Goal: Transaction & Acquisition: Purchase product/service

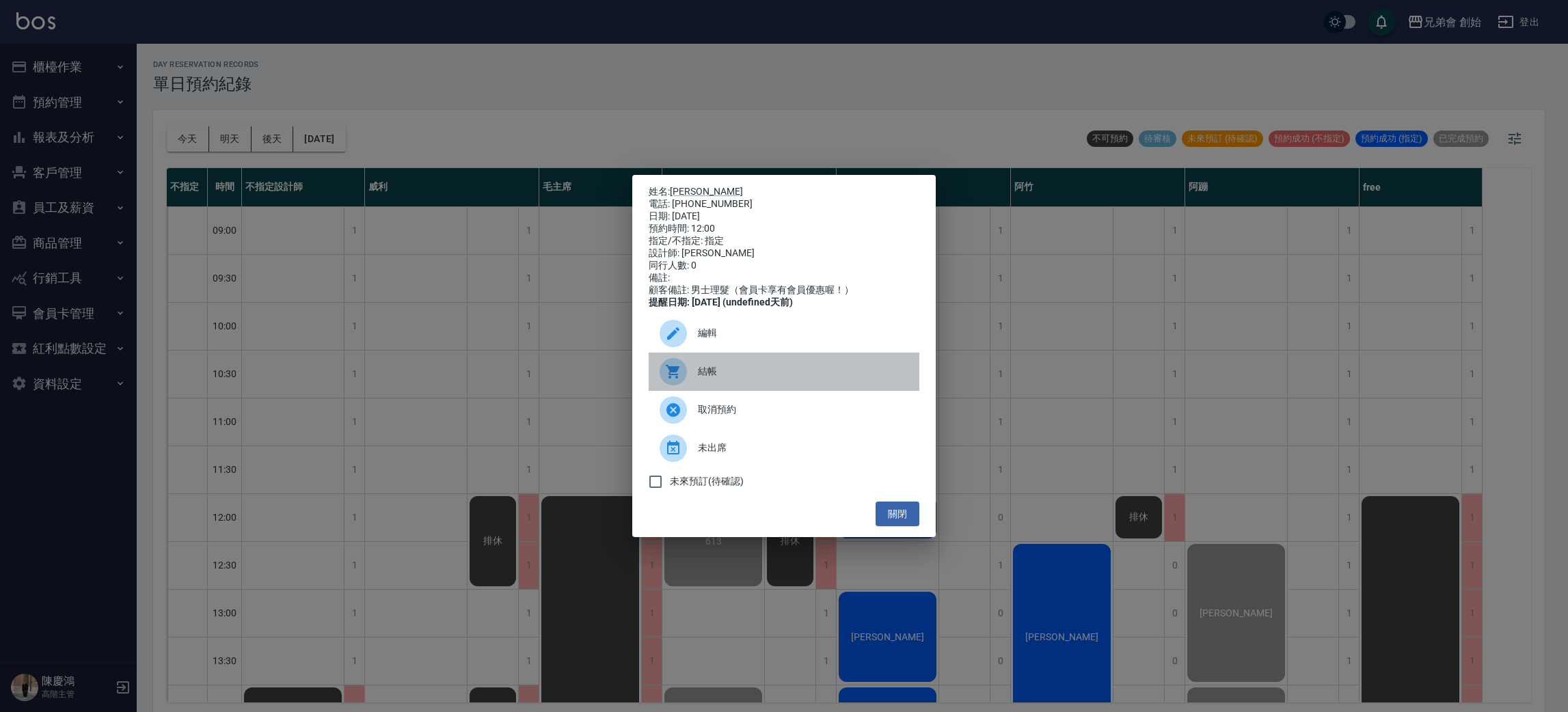
click at [716, 379] on span "結帳" at bounding box center [803, 371] width 210 height 15
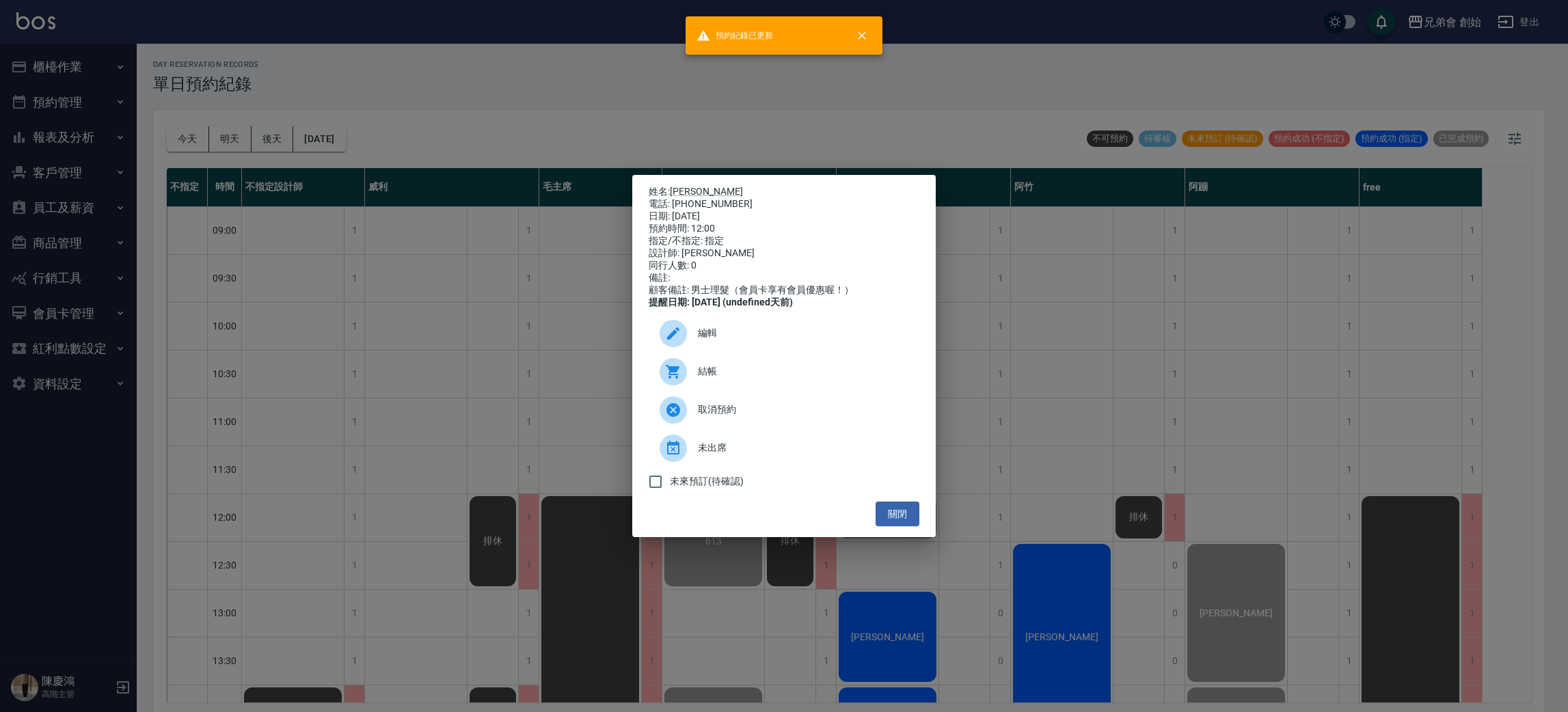
scroll to position [3, 0]
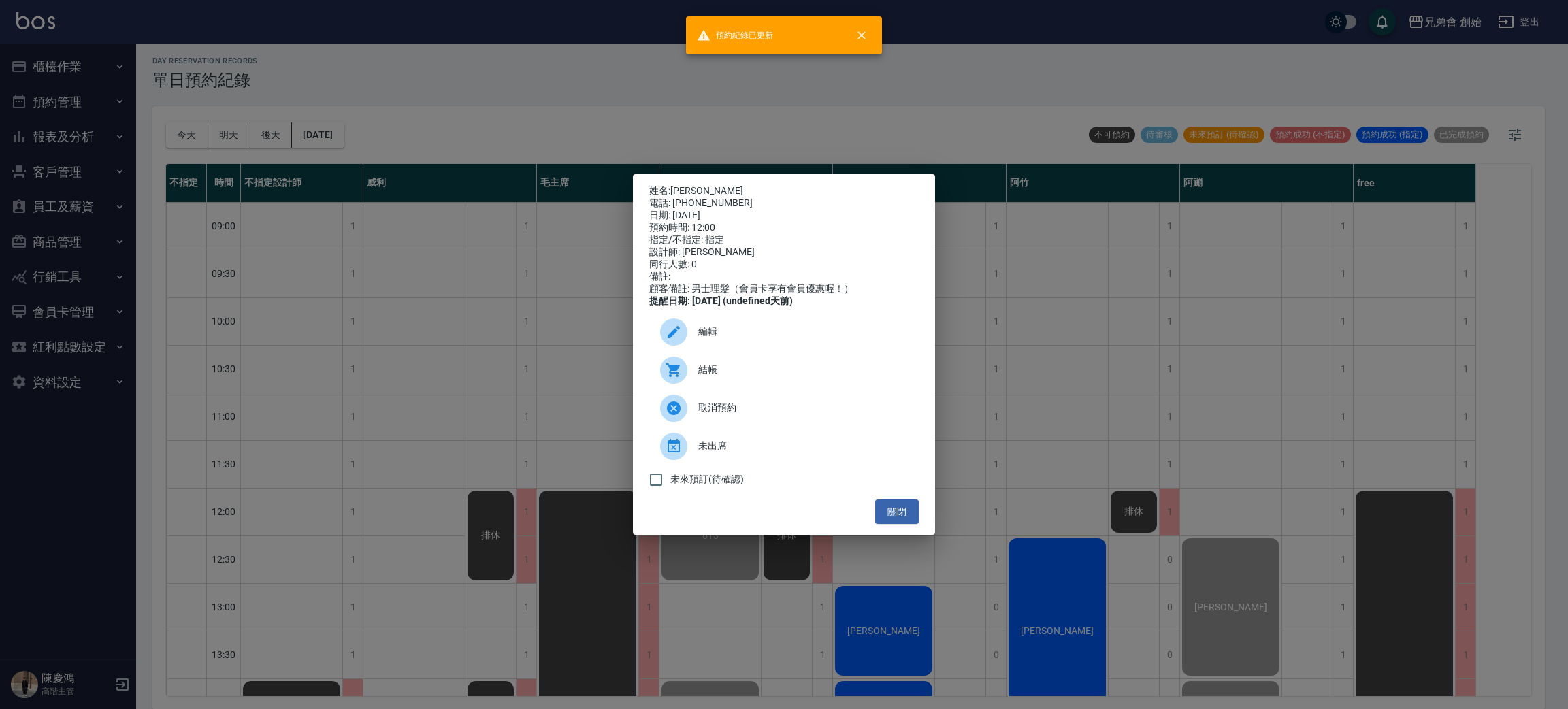
drag, startPoint x: 381, startPoint y: 418, endPoint x: 579, endPoint y: 537, distance: 231.0
click at [381, 418] on div "姓名: 蔡偉國 電話: 0911839440 日期: 2025/10/14 預約時間: 12:00 指定/不指定: 指定 設計師: 潘潘 同行人數: 0 備註…" at bounding box center [784, 354] width 1568 height 709
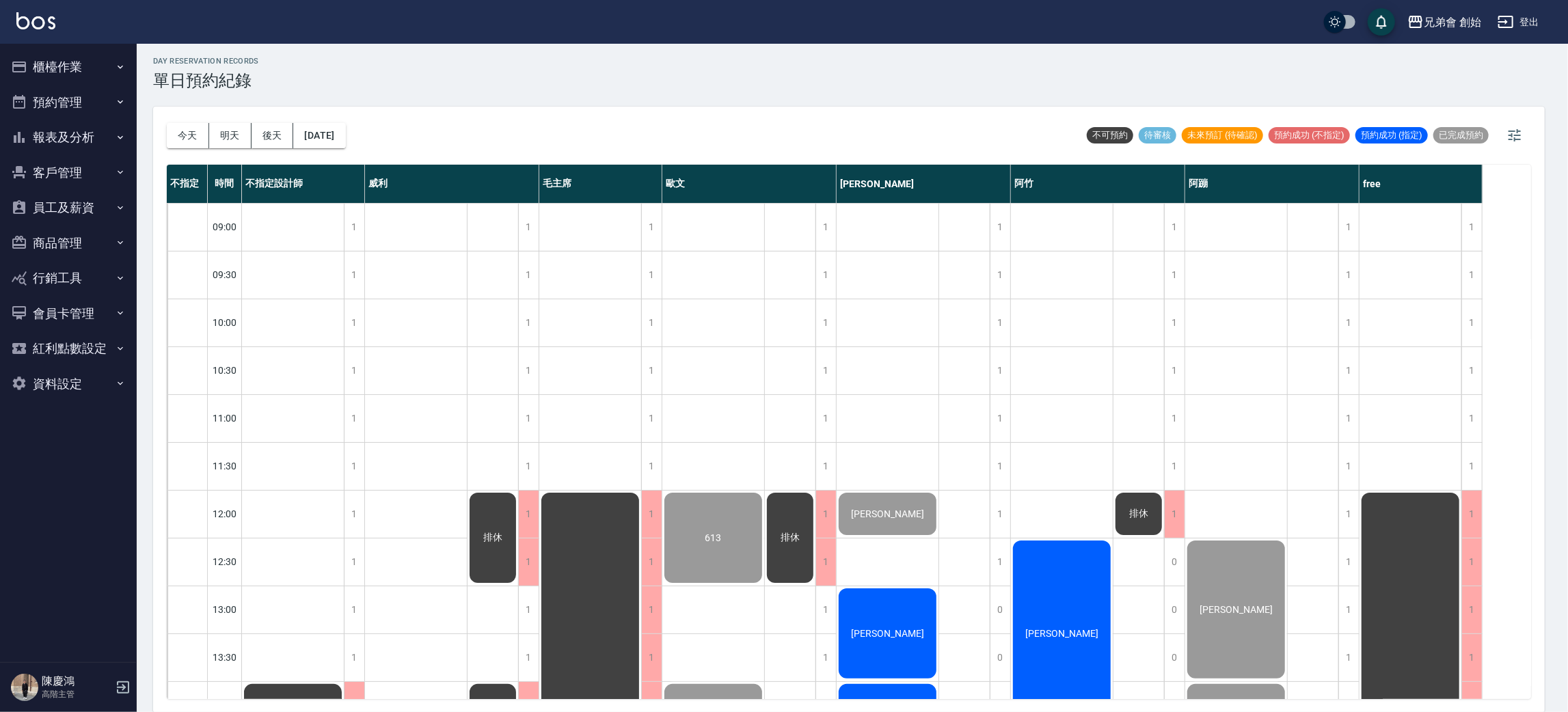
scroll to position [205, 0]
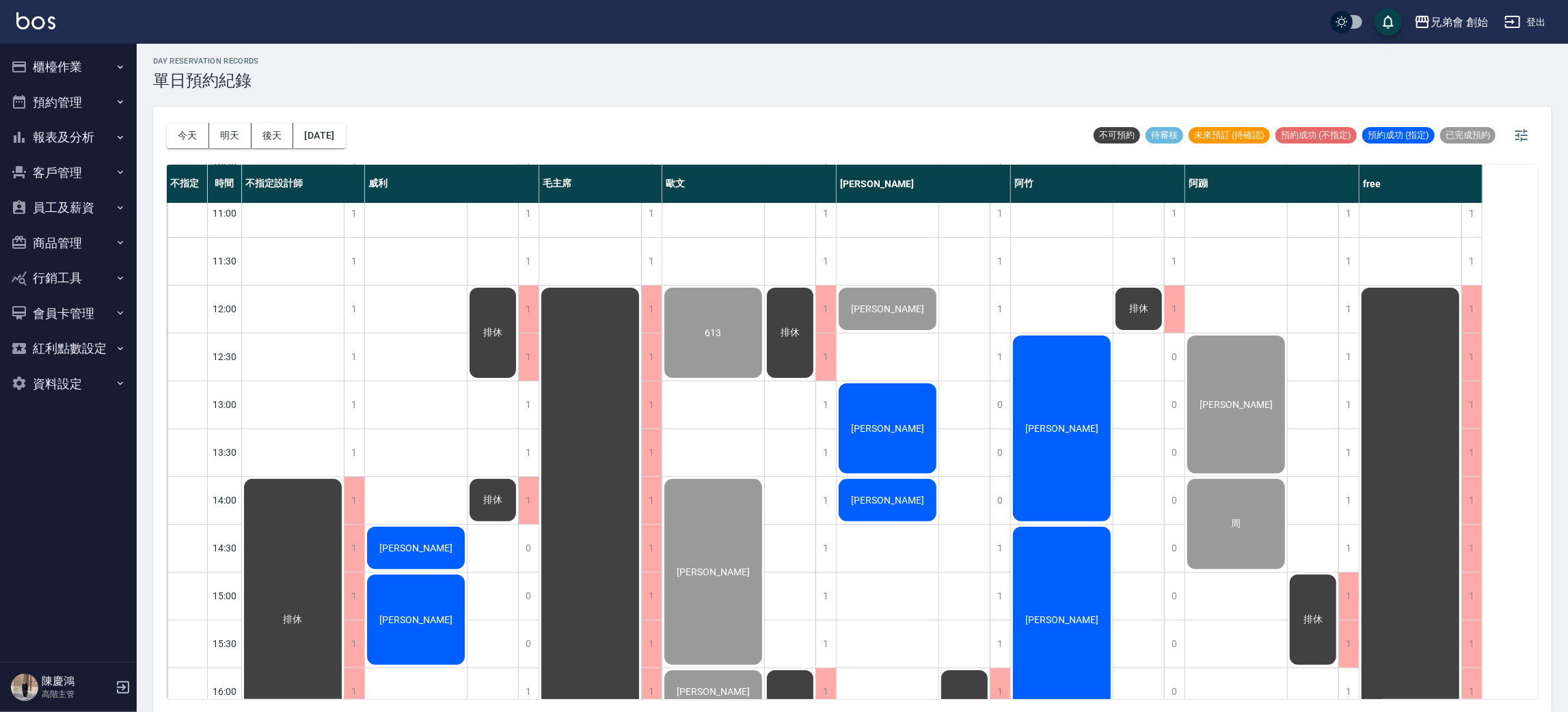
click at [931, 410] on div "[PERSON_NAME]" at bounding box center [887, 428] width 102 height 94
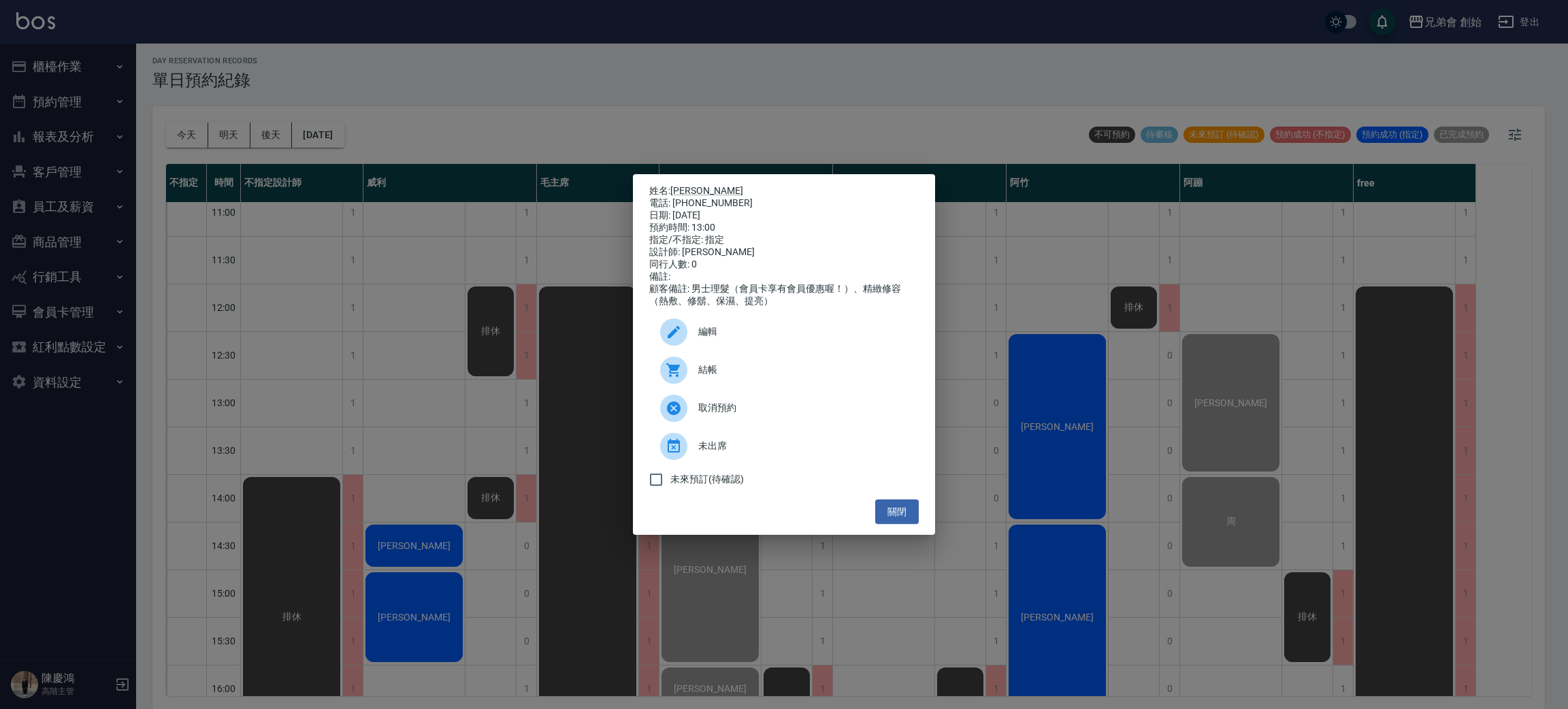
click at [732, 374] on span "結帳" at bounding box center [803, 370] width 209 height 15
click at [341, 398] on div "姓名: 邱明偉 電話: 0937814972 日期: 2025/10/14 預約時間: 13:00 指定/不指定: 指定 設計師: 潘潘 同行人數: 0 備註…" at bounding box center [784, 354] width 1568 height 709
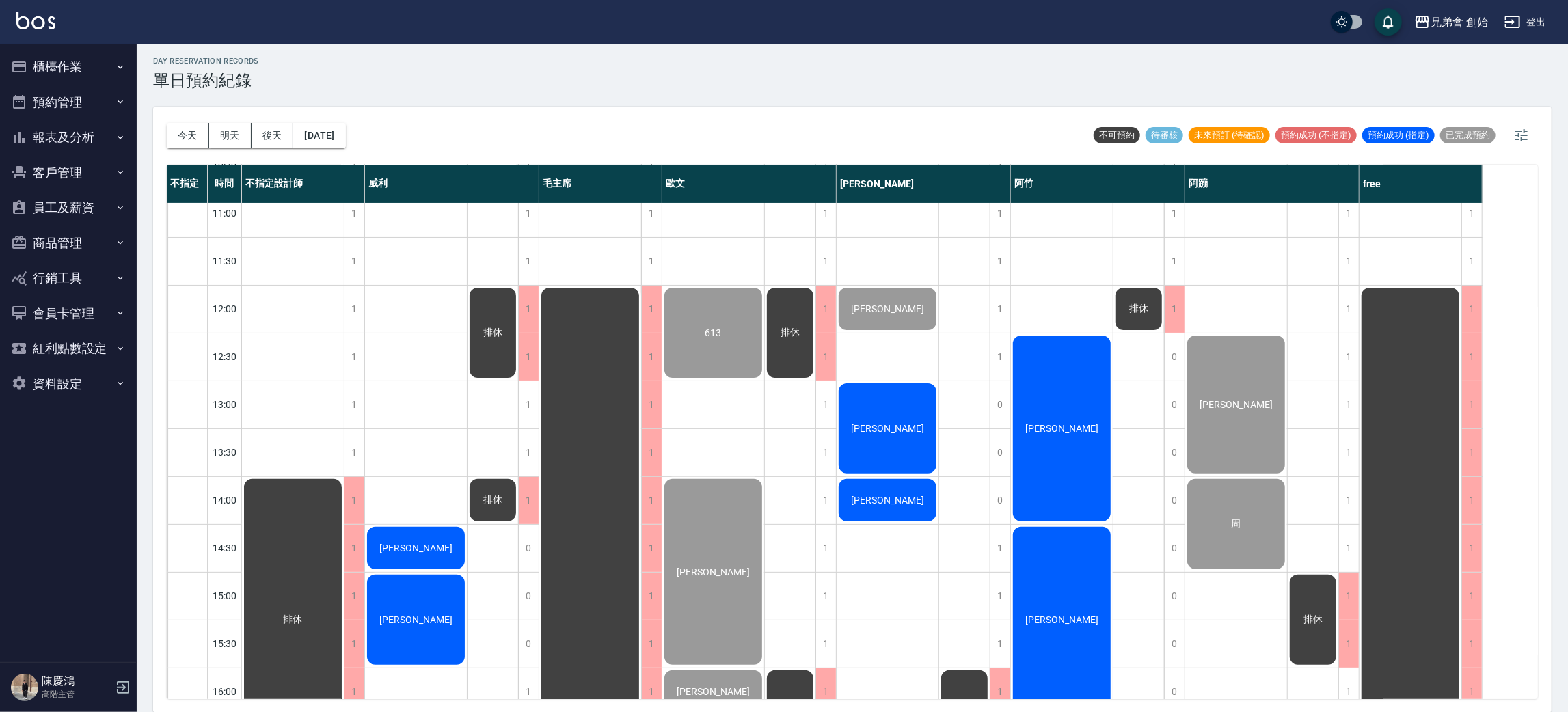
scroll to position [410, 0]
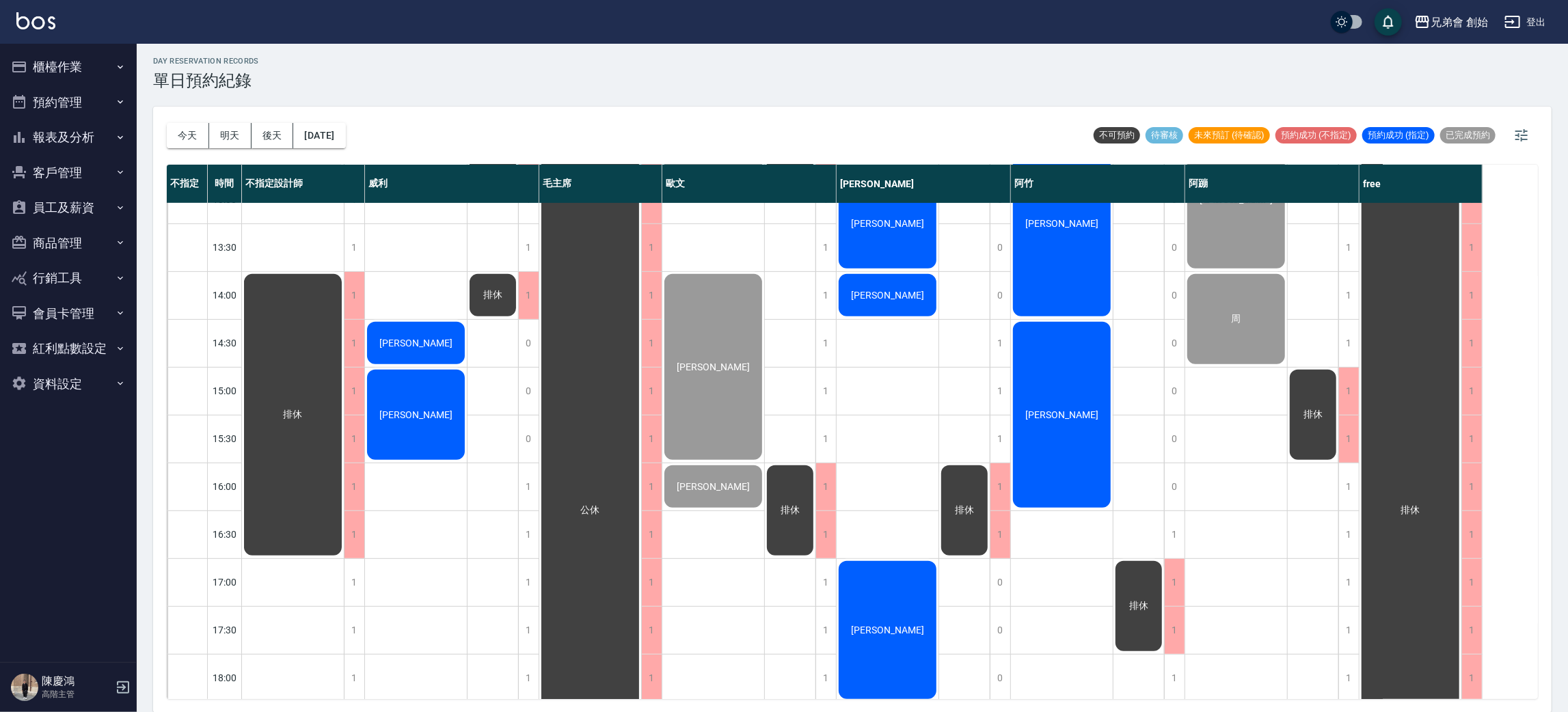
click at [892, 292] on span "[PERSON_NAME]" at bounding box center [887, 295] width 79 height 11
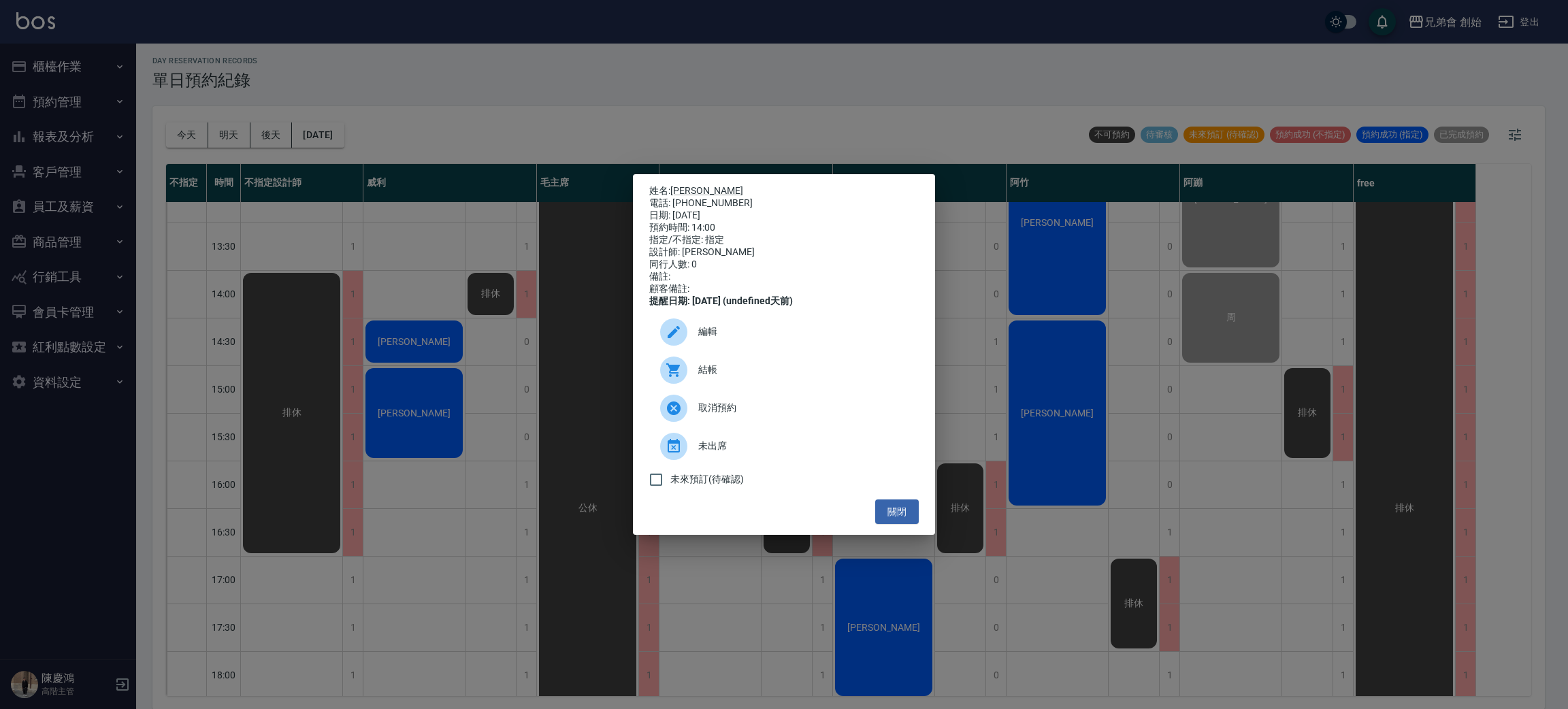
click at [716, 375] on span "結帳" at bounding box center [803, 370] width 209 height 15
click at [389, 401] on div "姓名: Marco 電話: 0978696466 日期: 2025/10/14 預約時間: 14:00 指定/不指定: 指定 設計師: 潘潘 同行人數: 0 …" at bounding box center [784, 354] width 1568 height 709
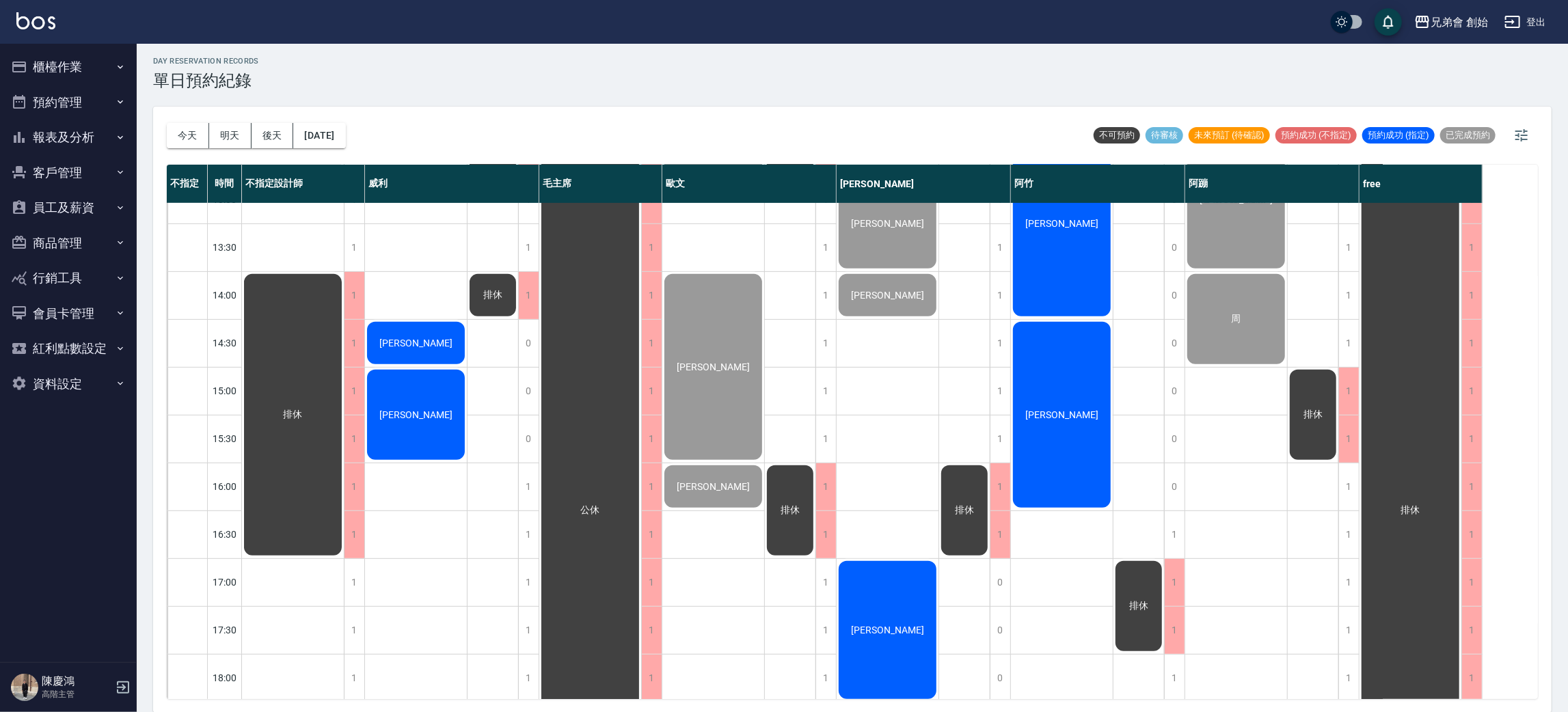
scroll to position [512, 0]
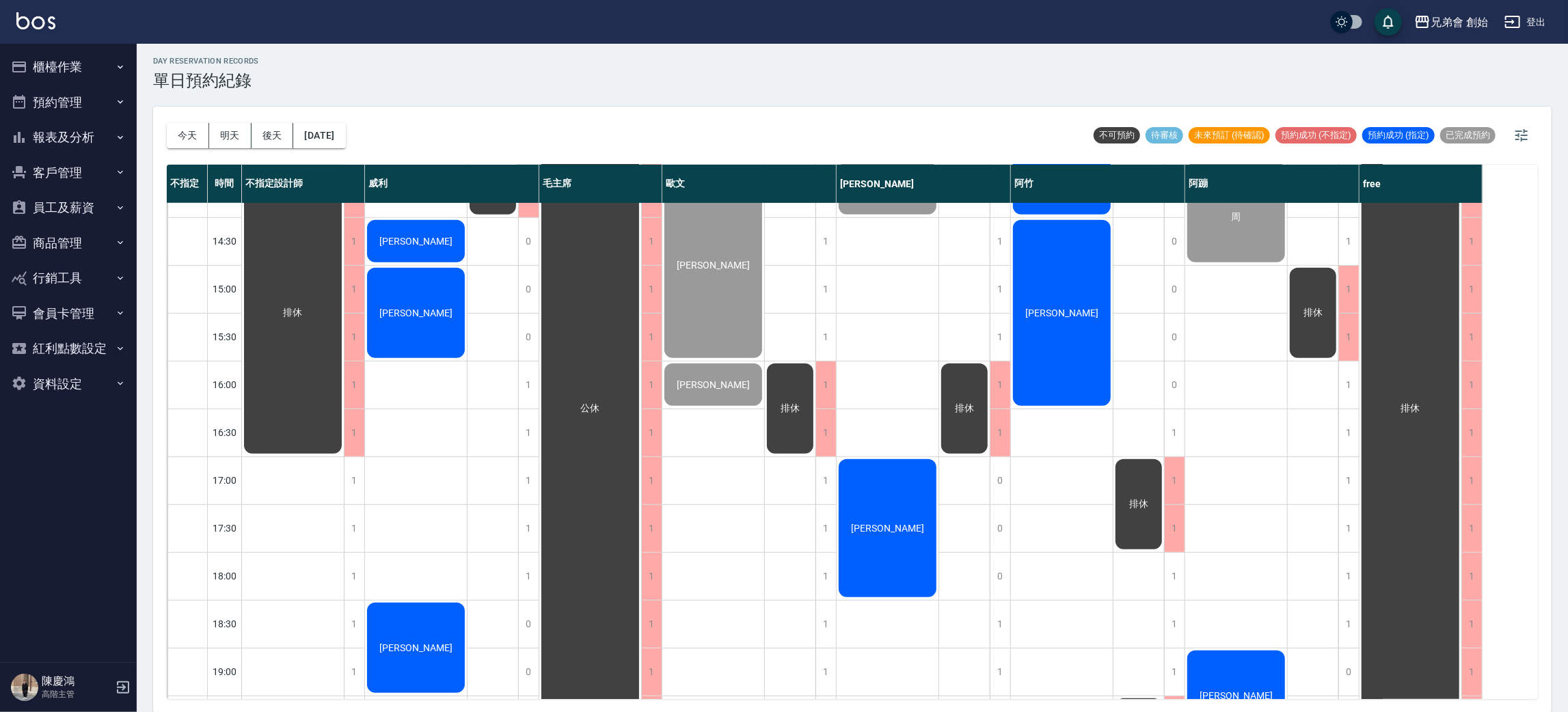
click at [887, 510] on div "[PERSON_NAME]" at bounding box center [887, 529] width 102 height 142
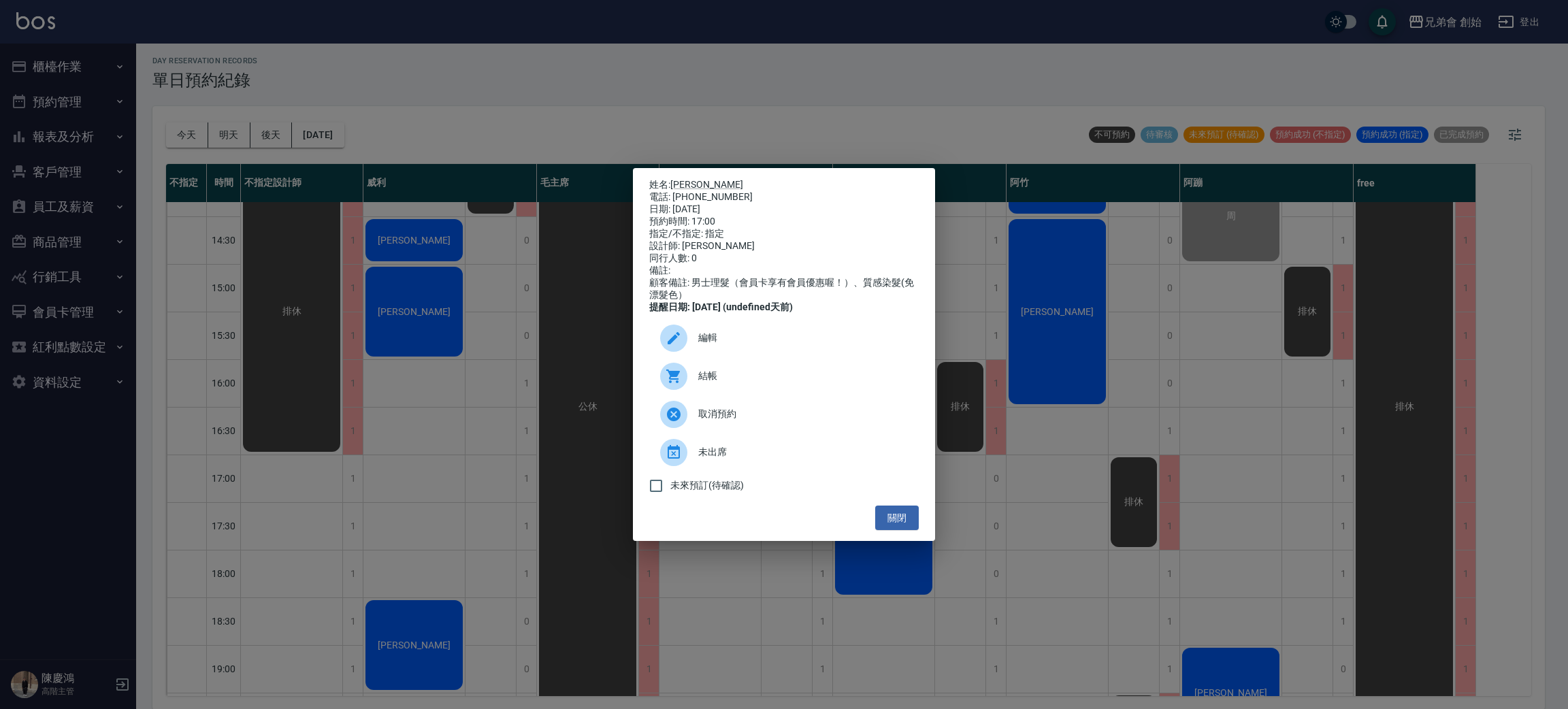
click at [728, 382] on span "結帳" at bounding box center [803, 376] width 209 height 15
click at [385, 93] on div "姓名: 楊愷靖 電話: 0903157120 日期: 2025/10/14 預約時間: 17:00 指定/不指定: 指定 設計師: 潘潘 同行人數: 0 備註…" at bounding box center [784, 354] width 1568 height 709
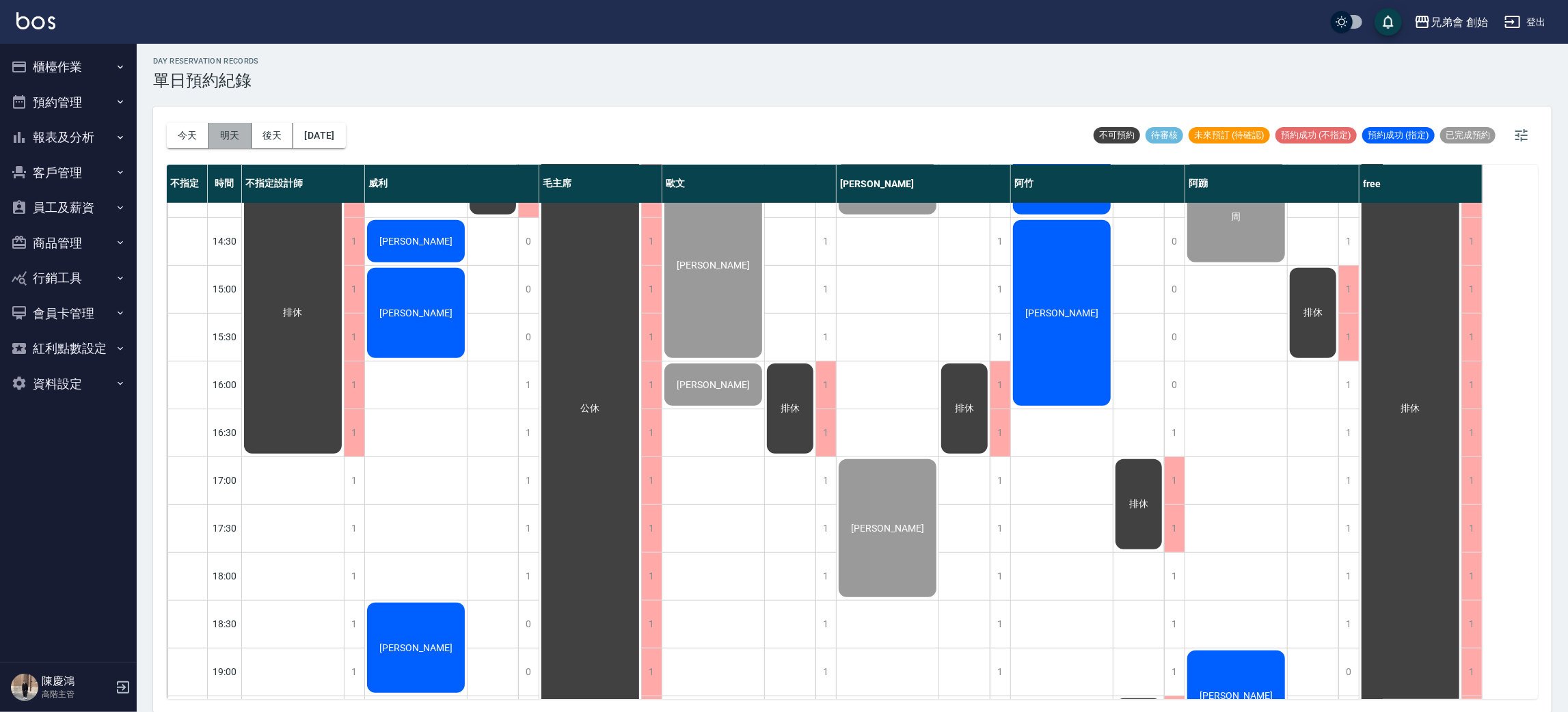
click at [248, 125] on button "明天" at bounding box center [230, 135] width 42 height 25
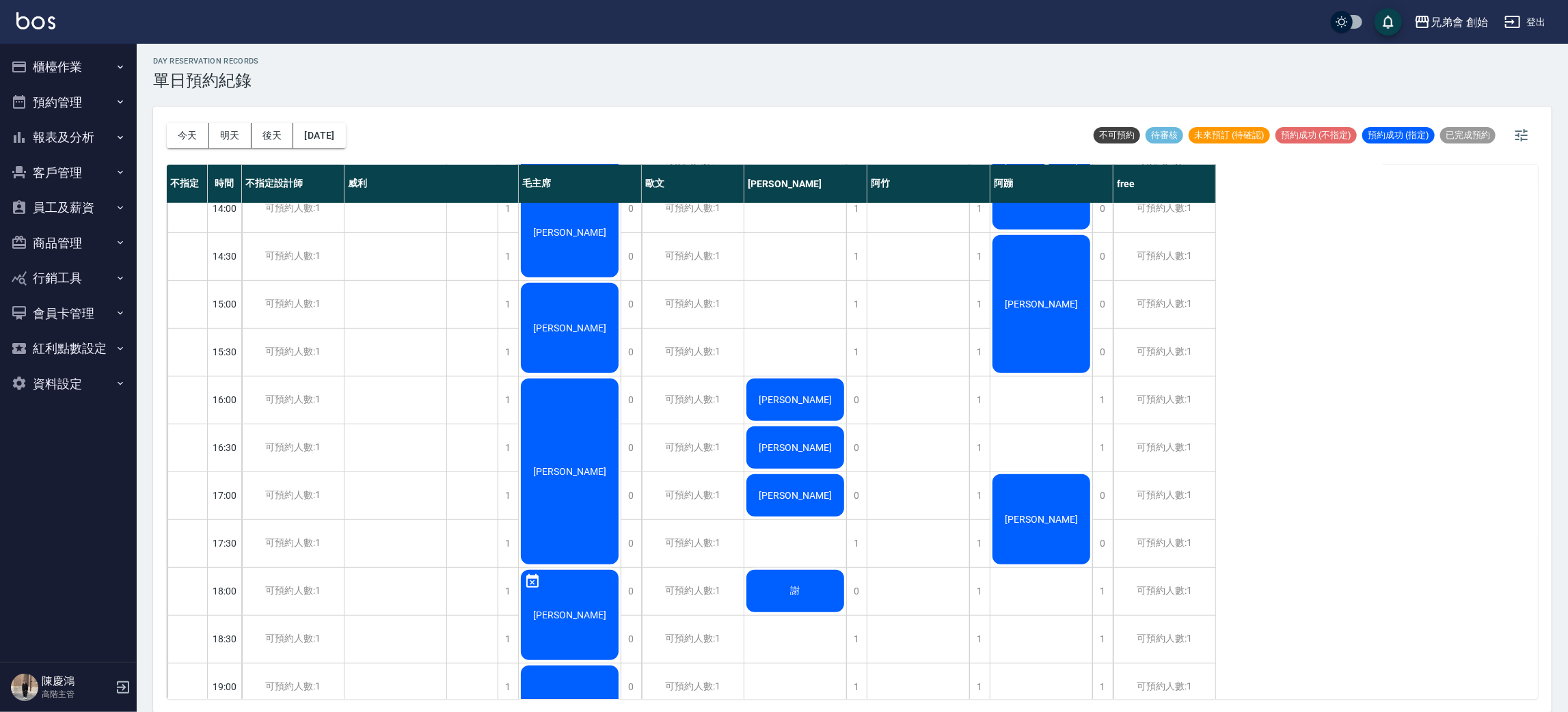
scroll to position [189, 0]
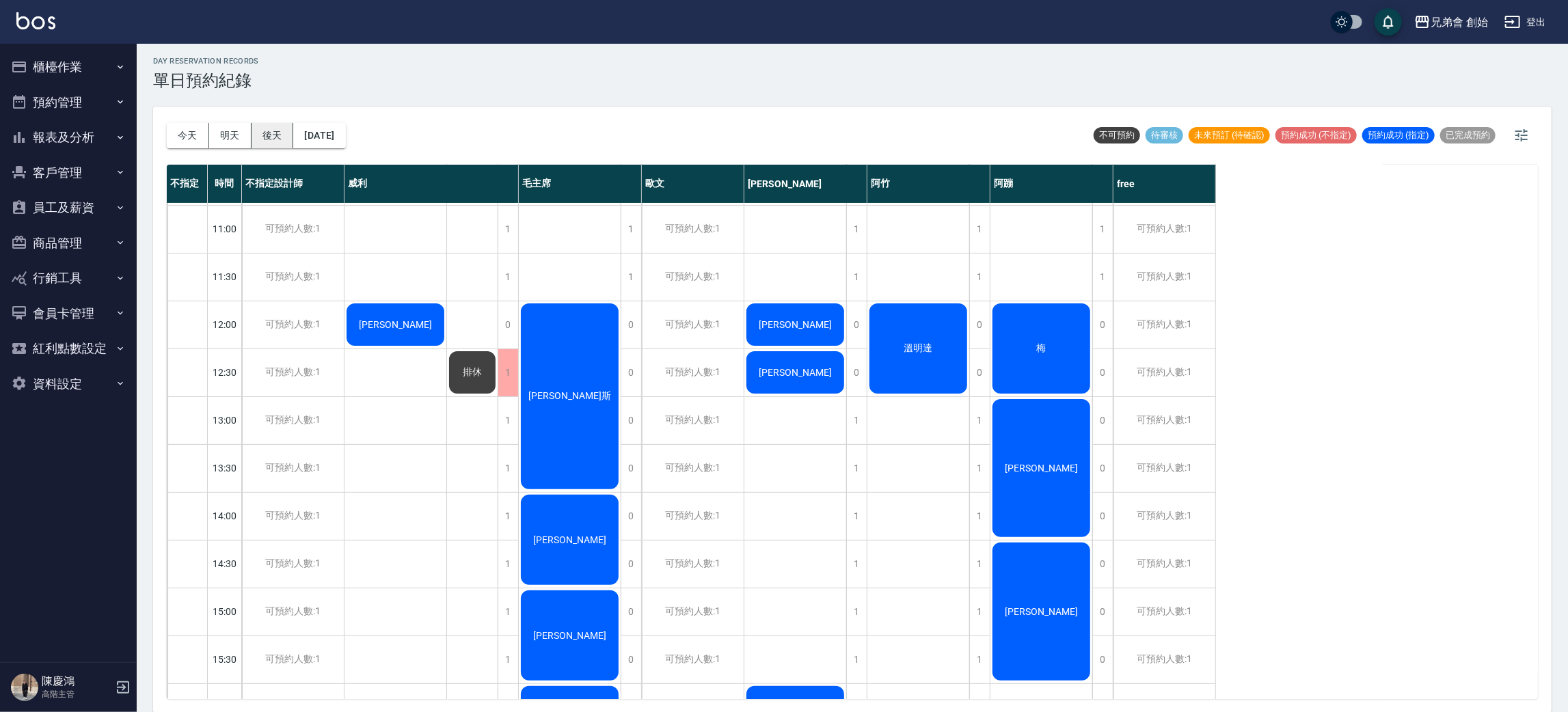
click at [273, 129] on button "後天" at bounding box center [272, 135] width 42 height 25
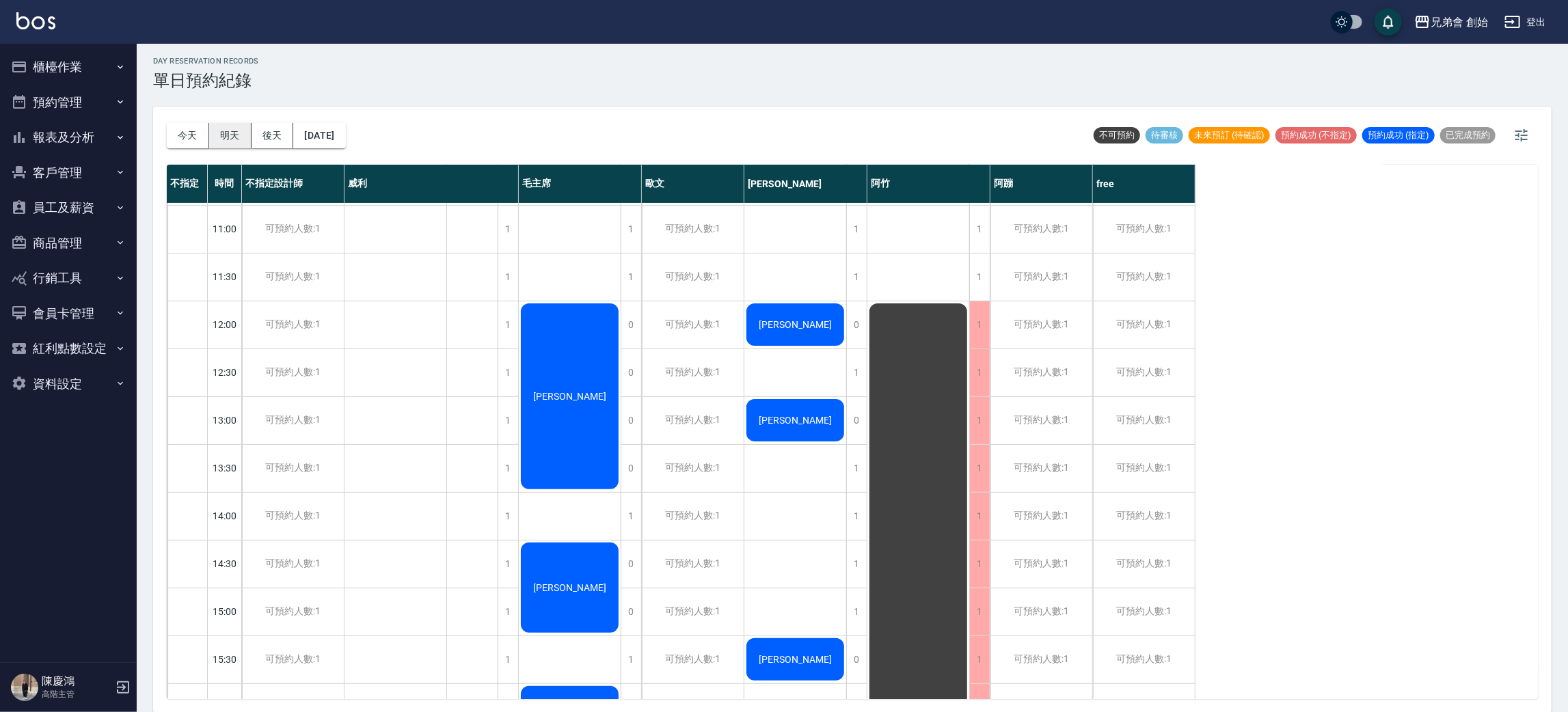
click at [232, 129] on button "明天" at bounding box center [230, 135] width 42 height 25
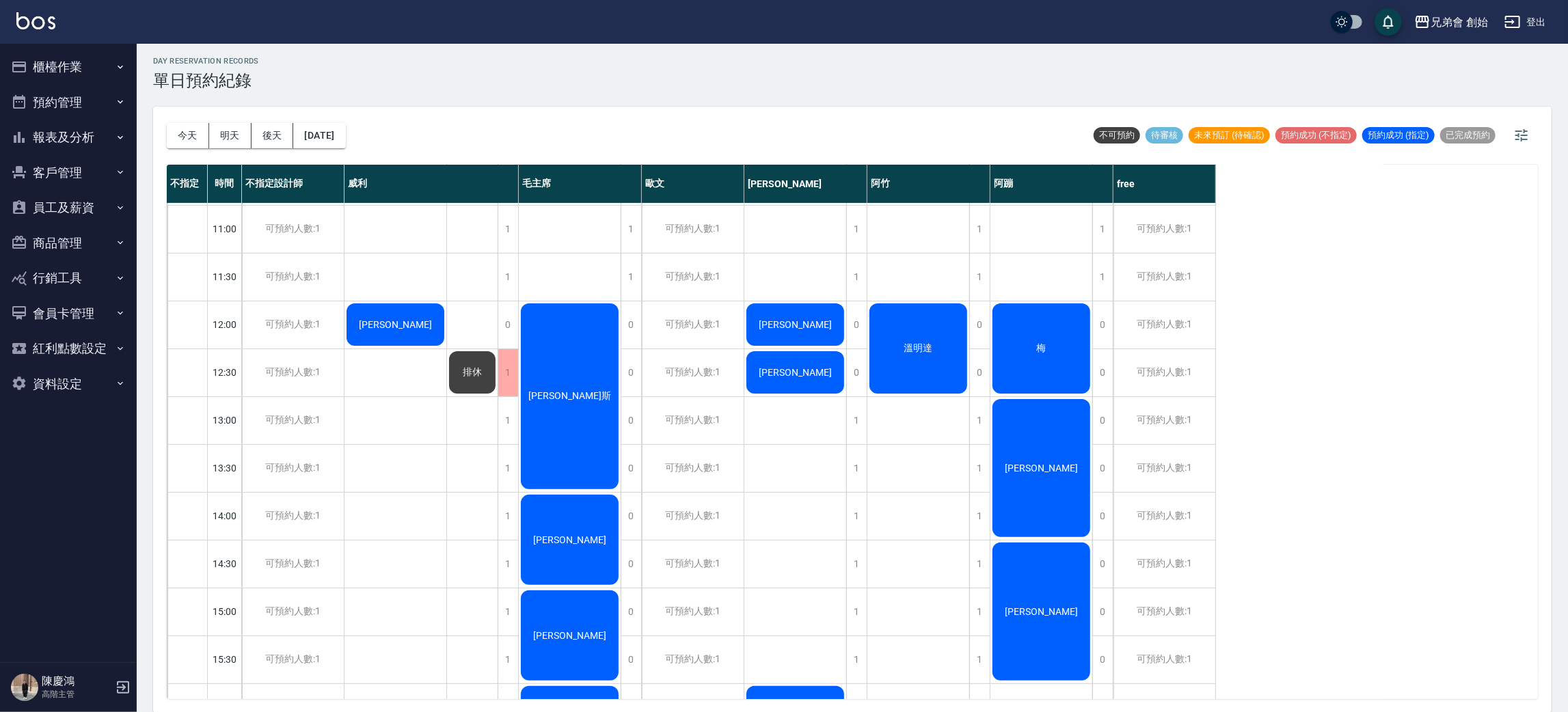
click at [605, 379] on div "黃艾斯" at bounding box center [570, 397] width 102 height 190
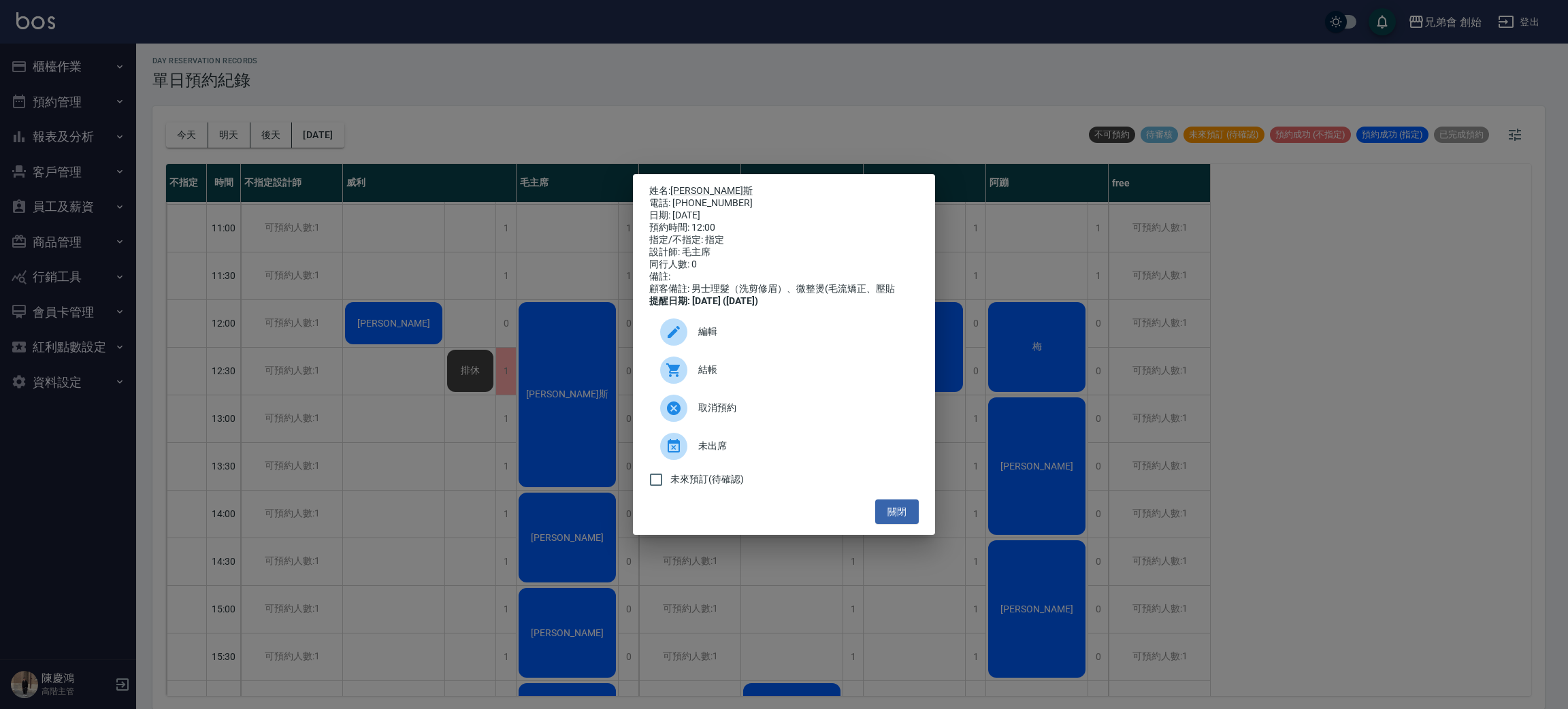
click at [1429, 530] on div "姓名: 黃艾斯 電話: 0970765105 日期: 2025/10/15 預約時間: 12:00 指定/不指定: 指定 設計師: 毛主席 同行人數: 0 備…" at bounding box center [784, 354] width 1568 height 709
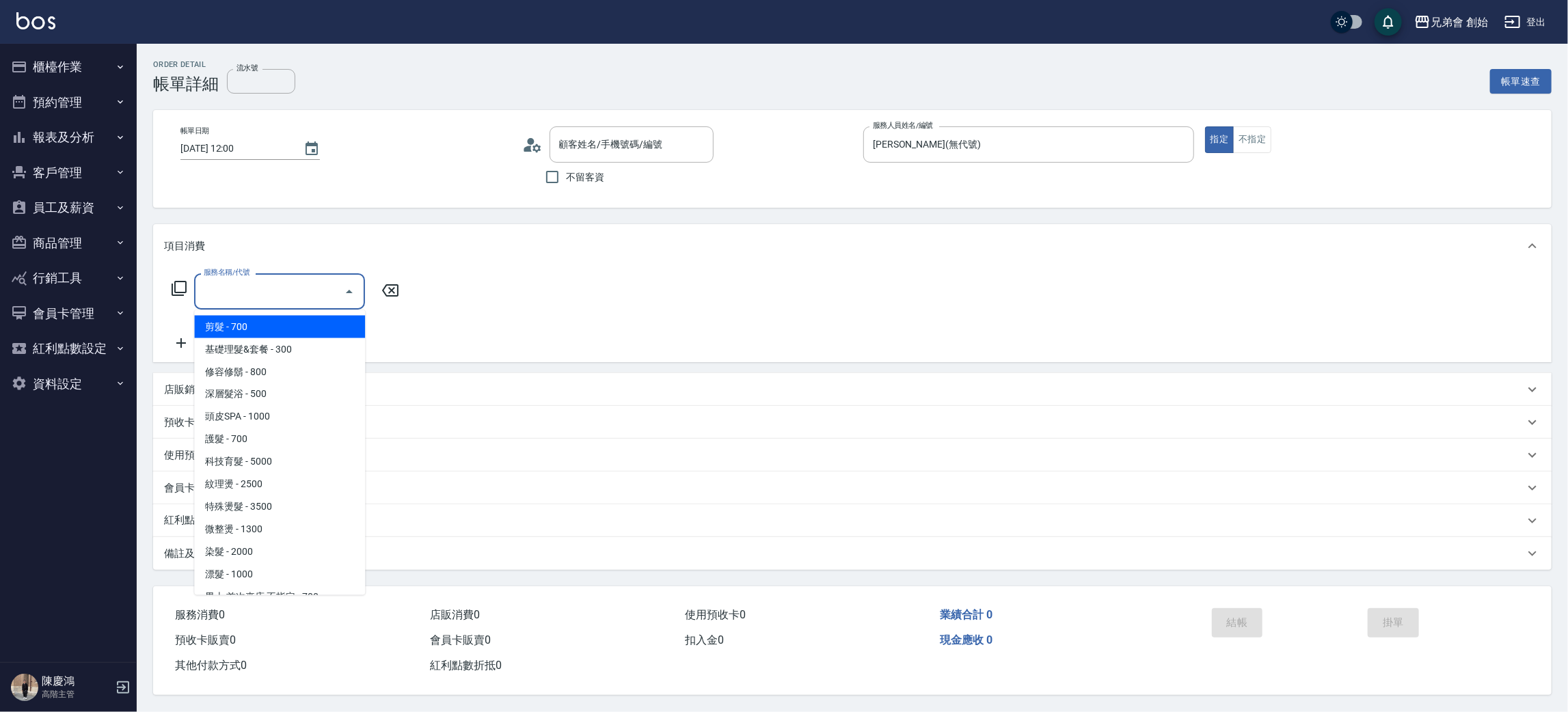
type input "蔡偉國/0911839440/null"
click at [249, 322] on span "剪髮 - 700" at bounding box center [279, 327] width 171 height 22
type input "剪髮(A01)"
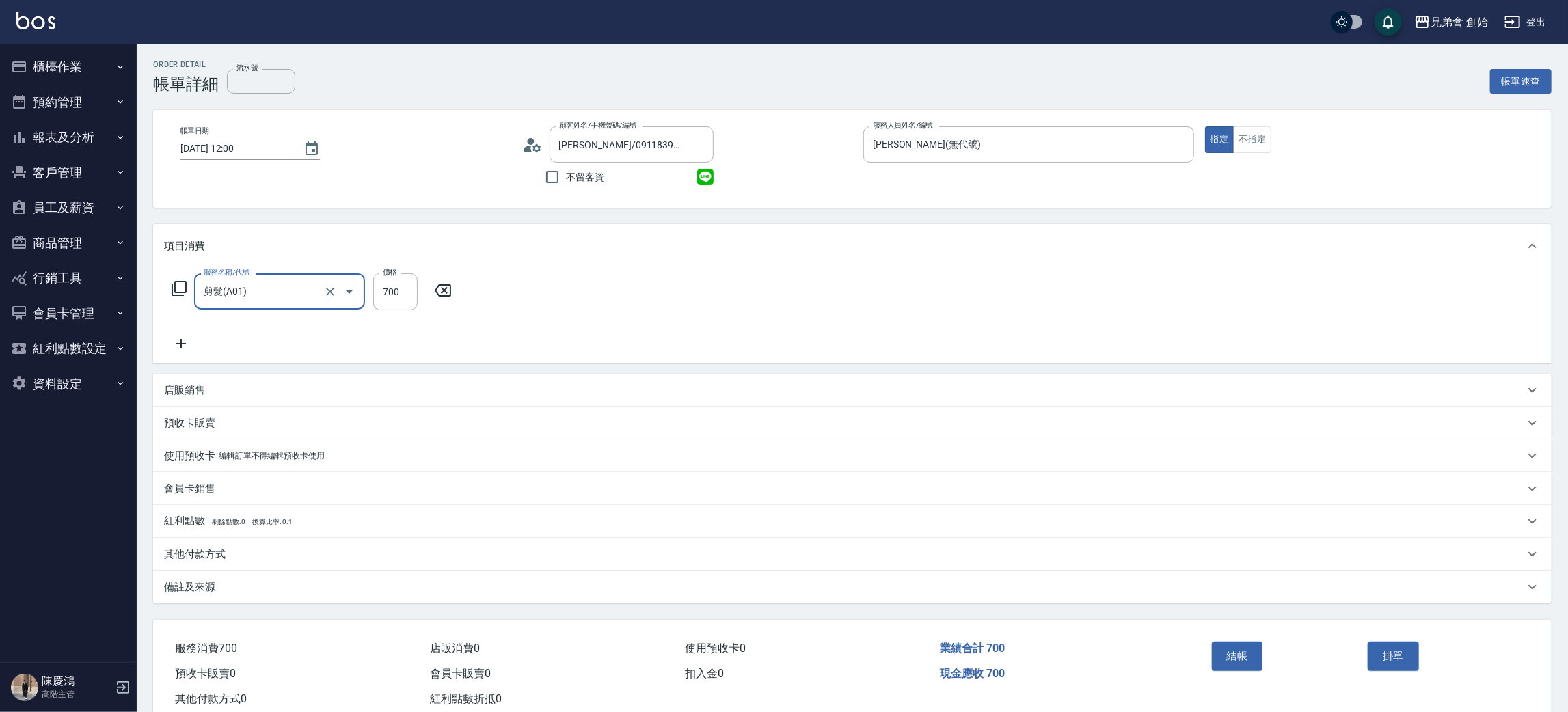
scroll to position [35, 0]
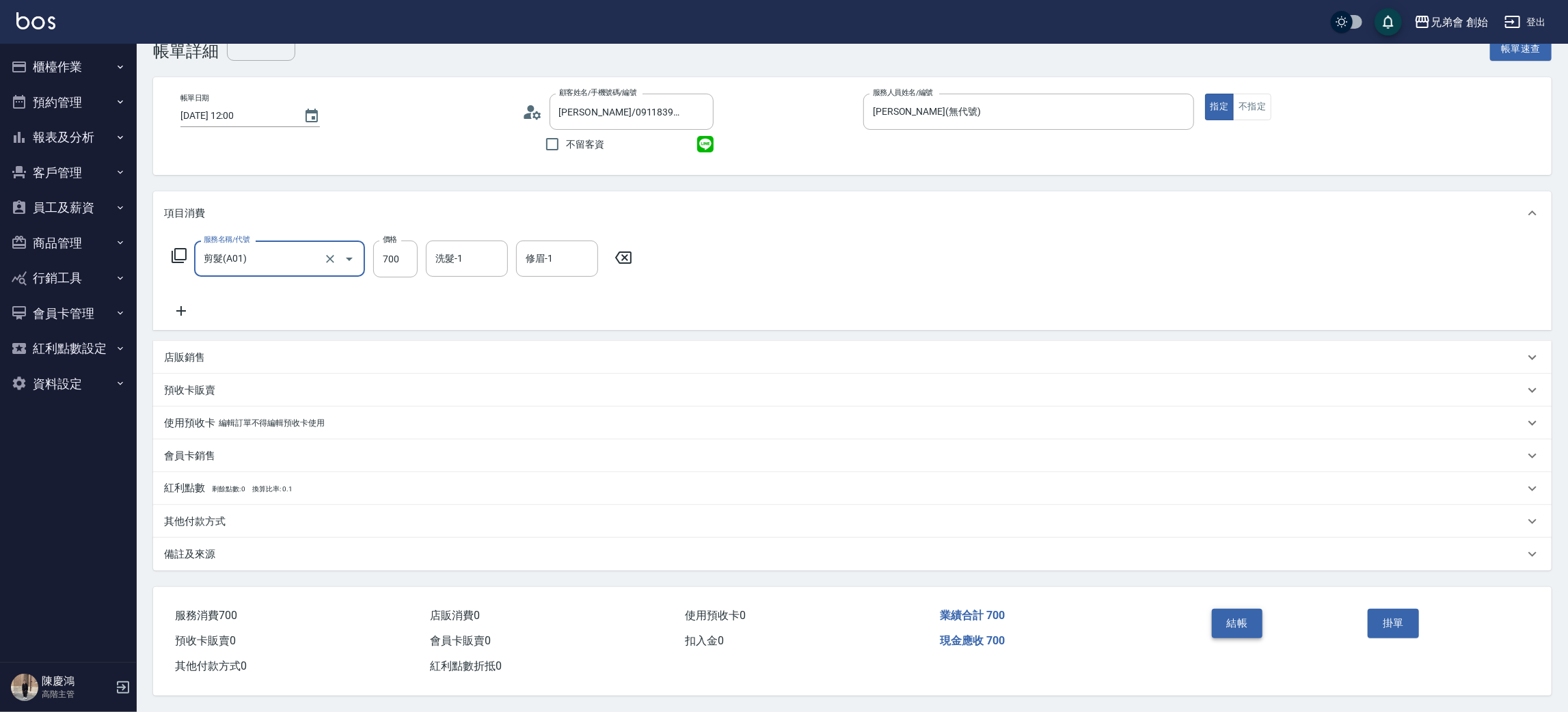
click at [1247, 609] on button "結帳" at bounding box center [1237, 623] width 51 height 29
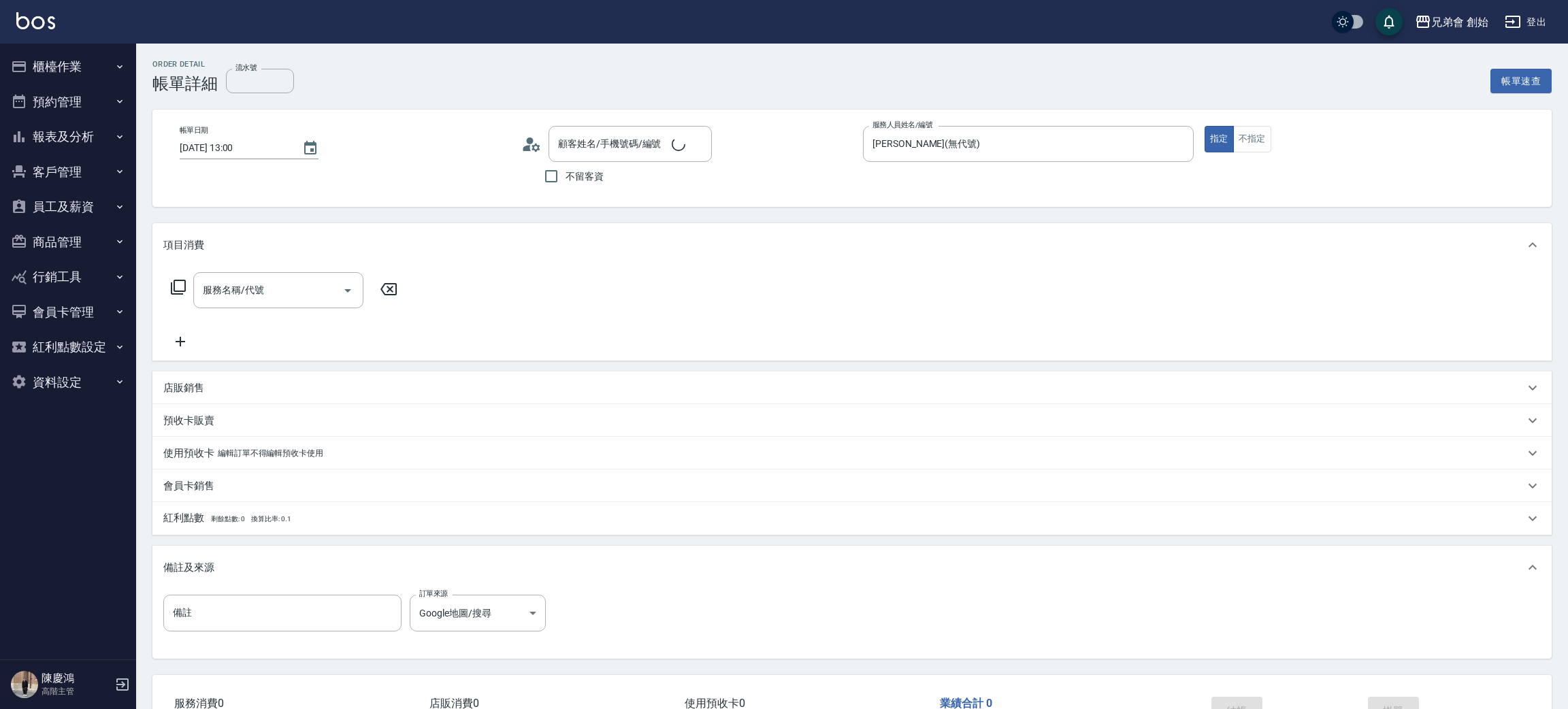
type input "2025/10/14 13:00"
type input "[PERSON_NAME](無代號)"
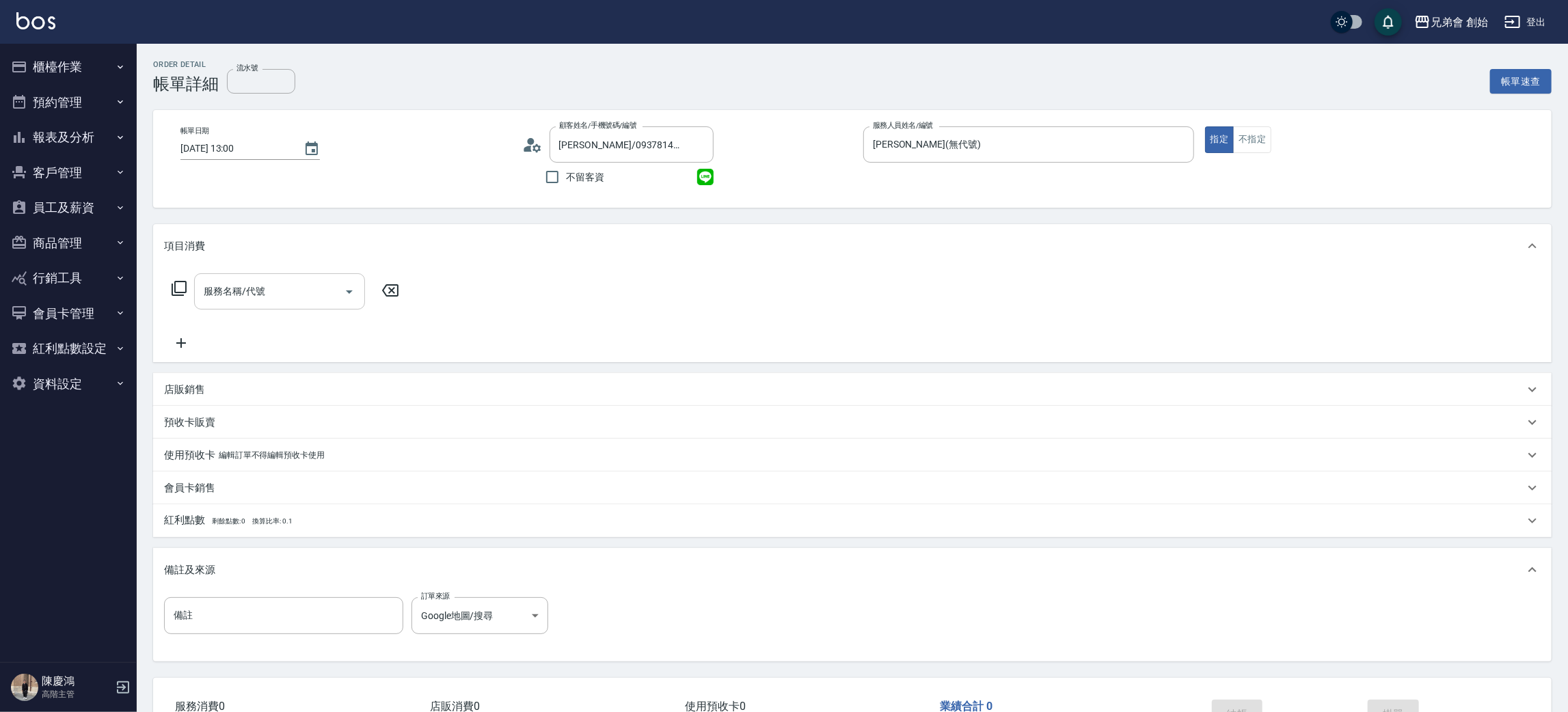
type input "邱明偉/0937814972/null"
click at [220, 295] on div "服務名稱/代號 服務名稱/代號" at bounding box center [279, 292] width 171 height 36
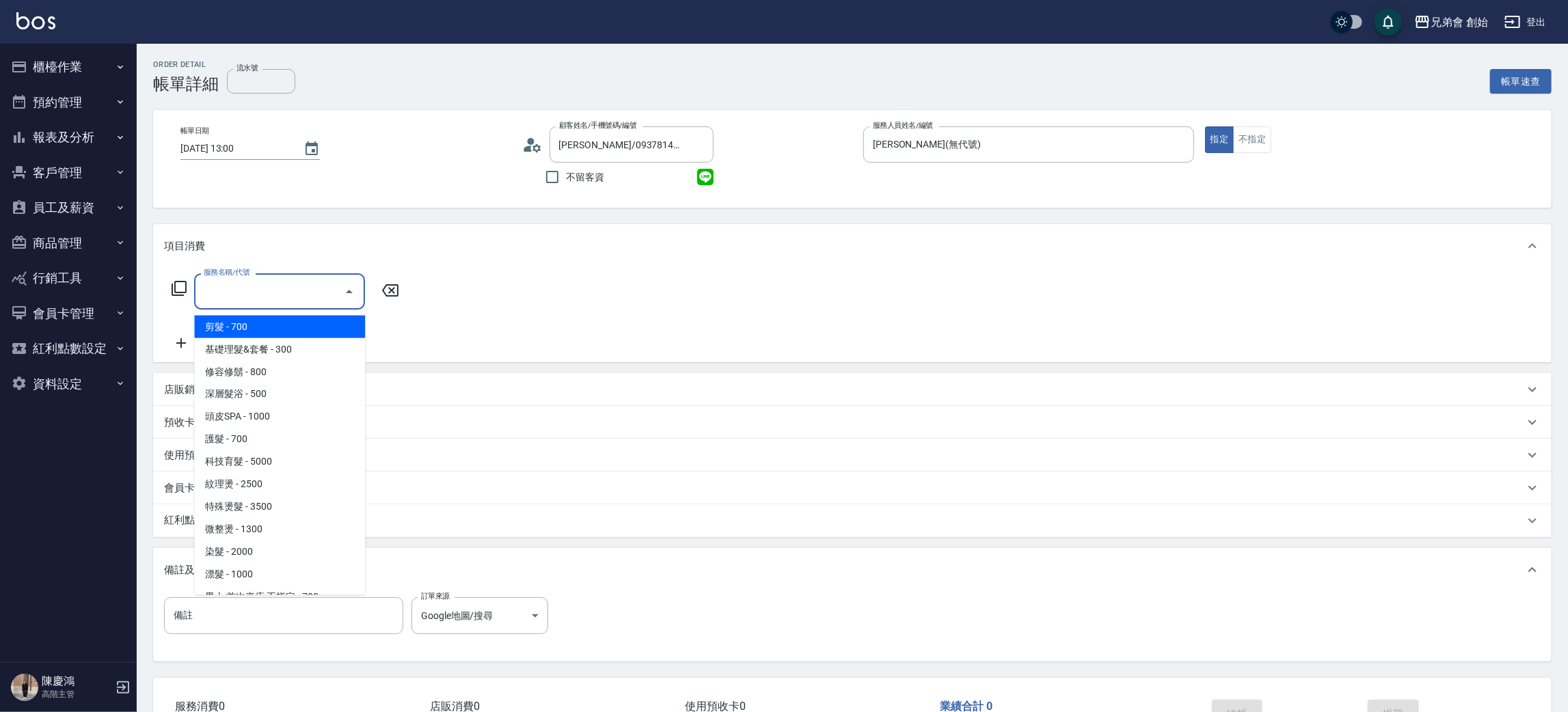
click at [227, 324] on span "剪髮 - 700" at bounding box center [279, 327] width 171 height 22
type input "剪髮(A01)"
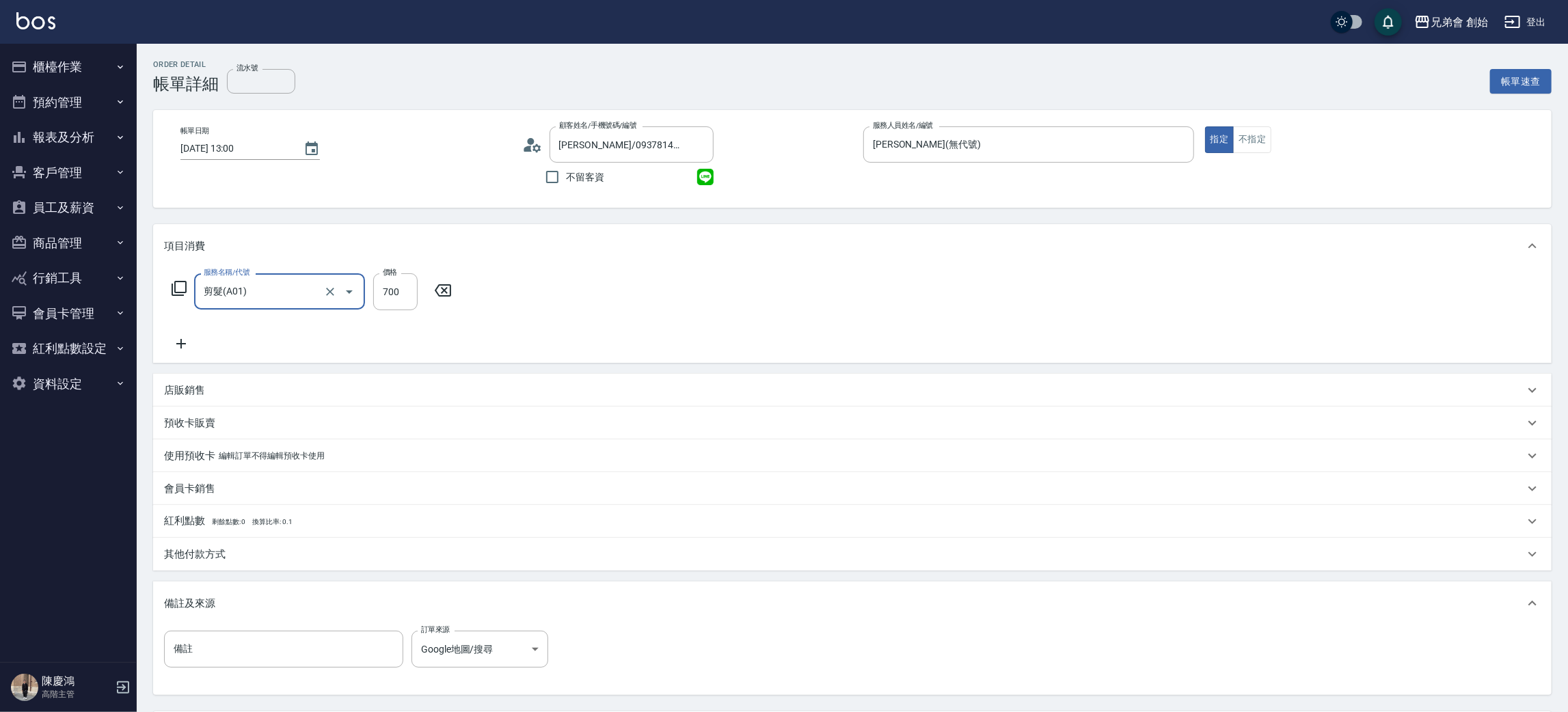
click at [192, 347] on icon at bounding box center [182, 343] width 35 height 16
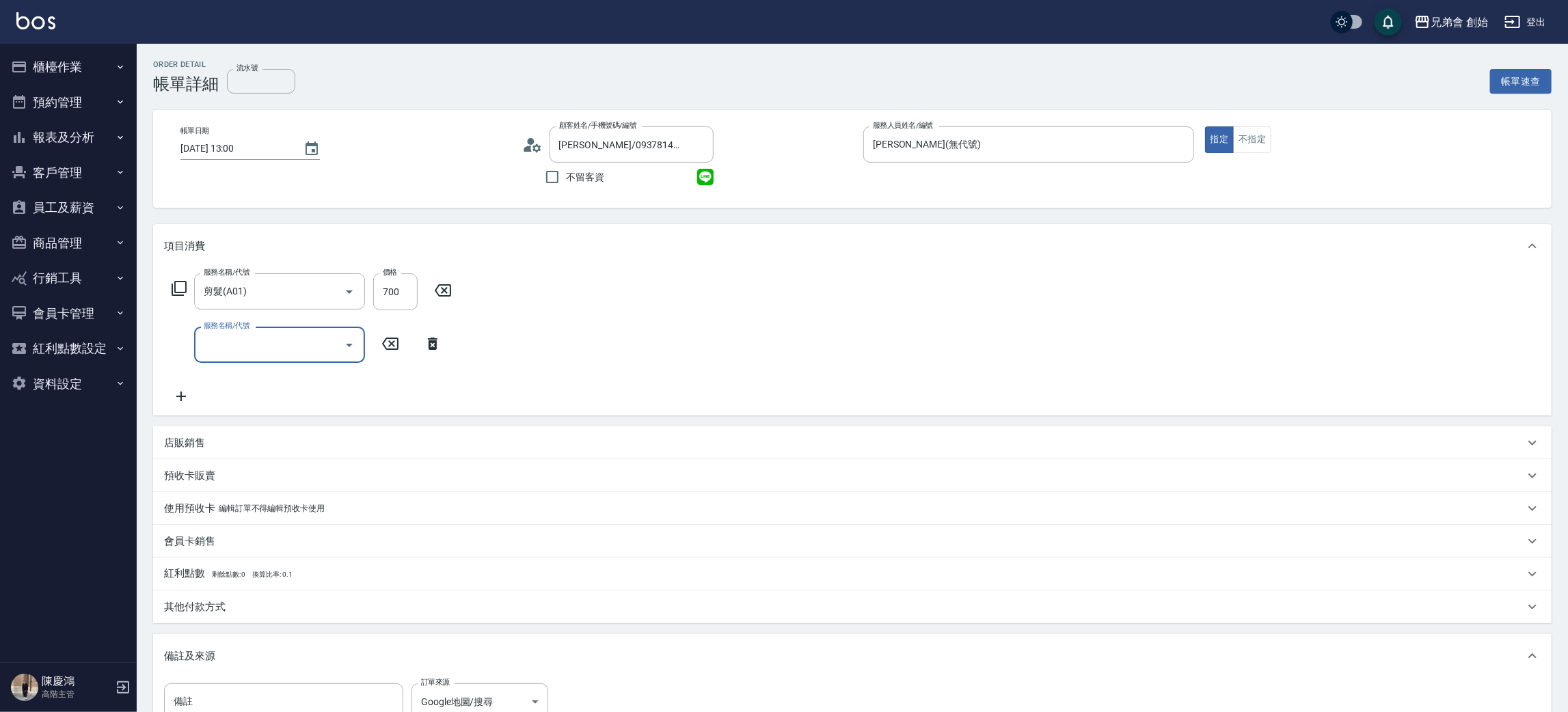
click at [240, 354] on input "服務名稱/代號" at bounding box center [270, 345] width 138 height 24
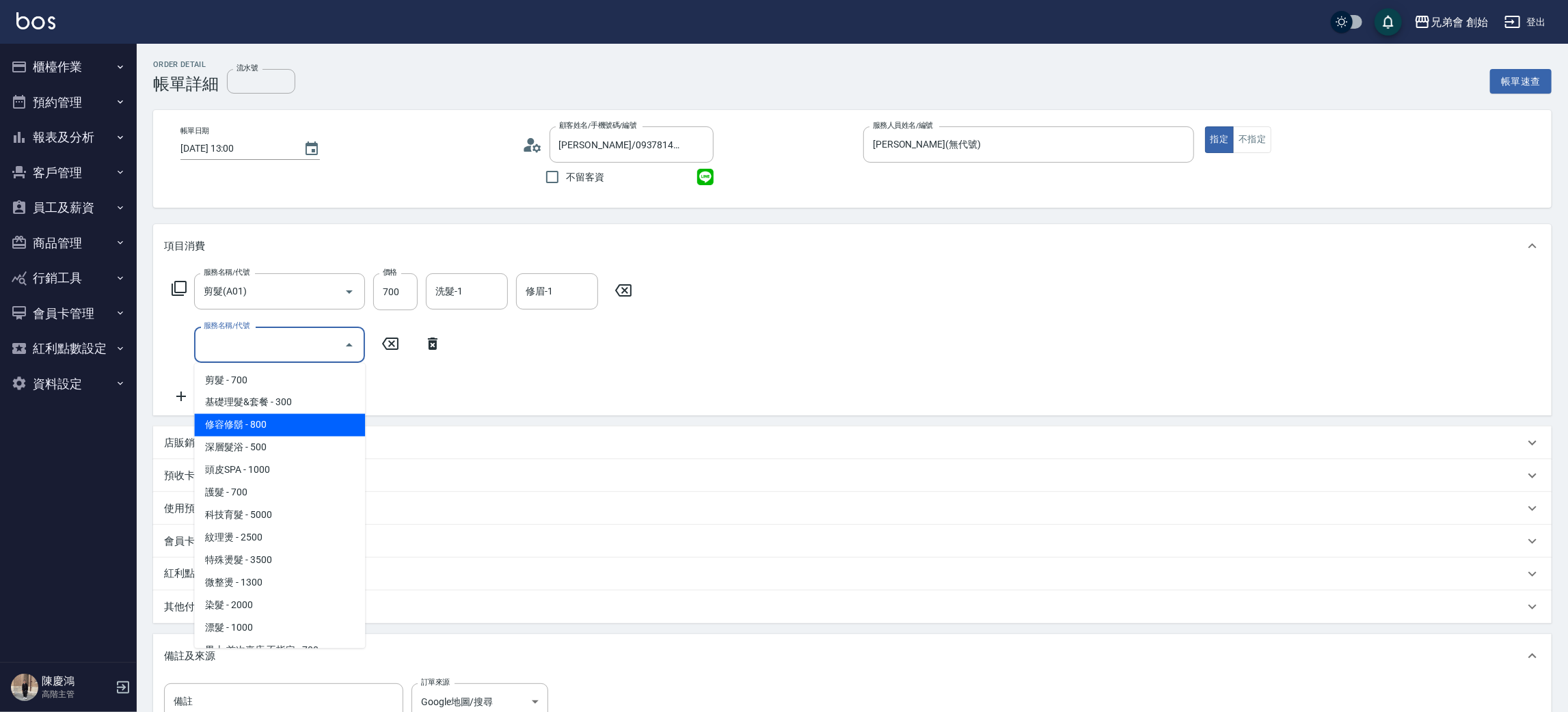
click at [296, 428] on span "修容修鬍 - 800" at bounding box center [279, 426] width 171 height 22
type input "修容修鬍(A04)"
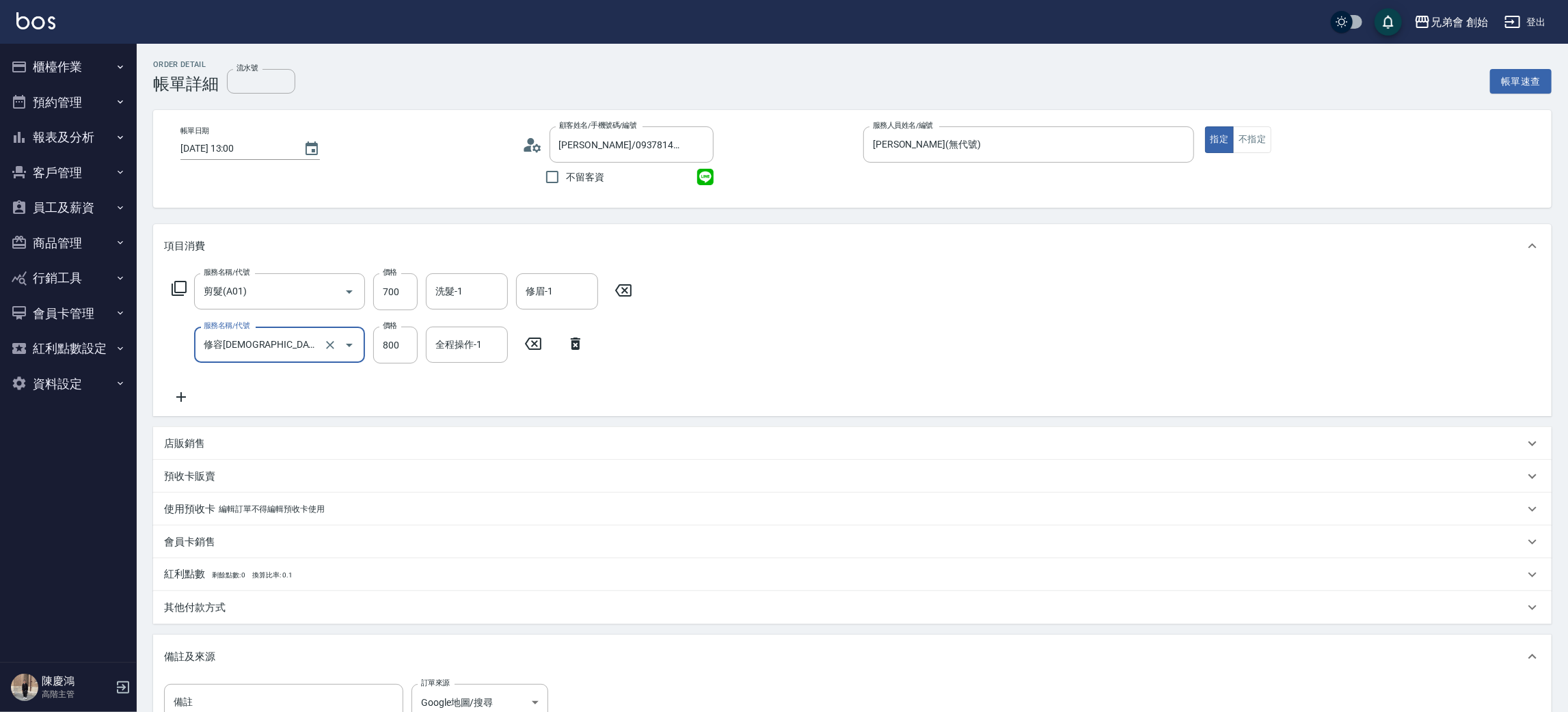
click at [229, 606] on div "其他付款方式" at bounding box center [844, 608] width 1360 height 15
click at [208, 431] on div "店販銷售" at bounding box center [852, 444] width 1398 height 33
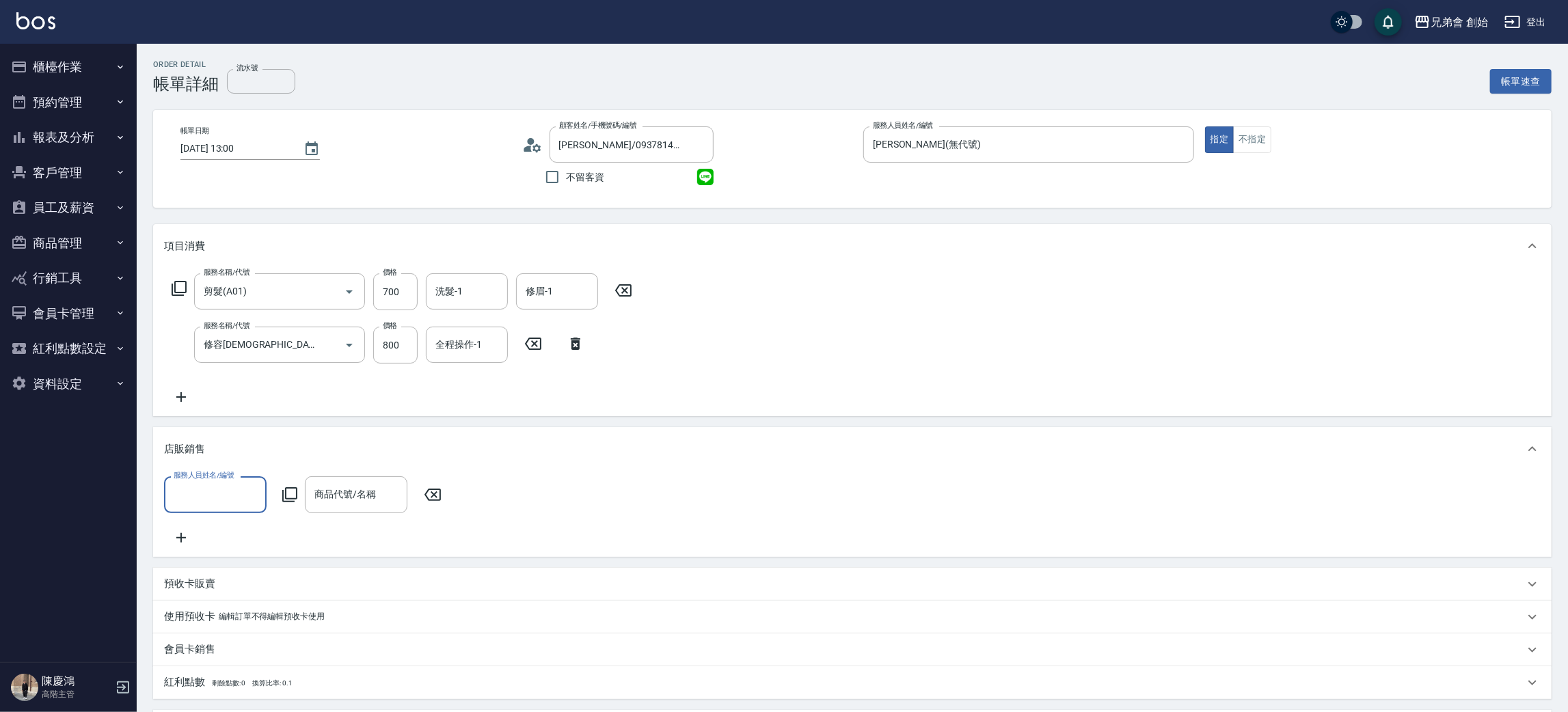
scroll to position [103, 0]
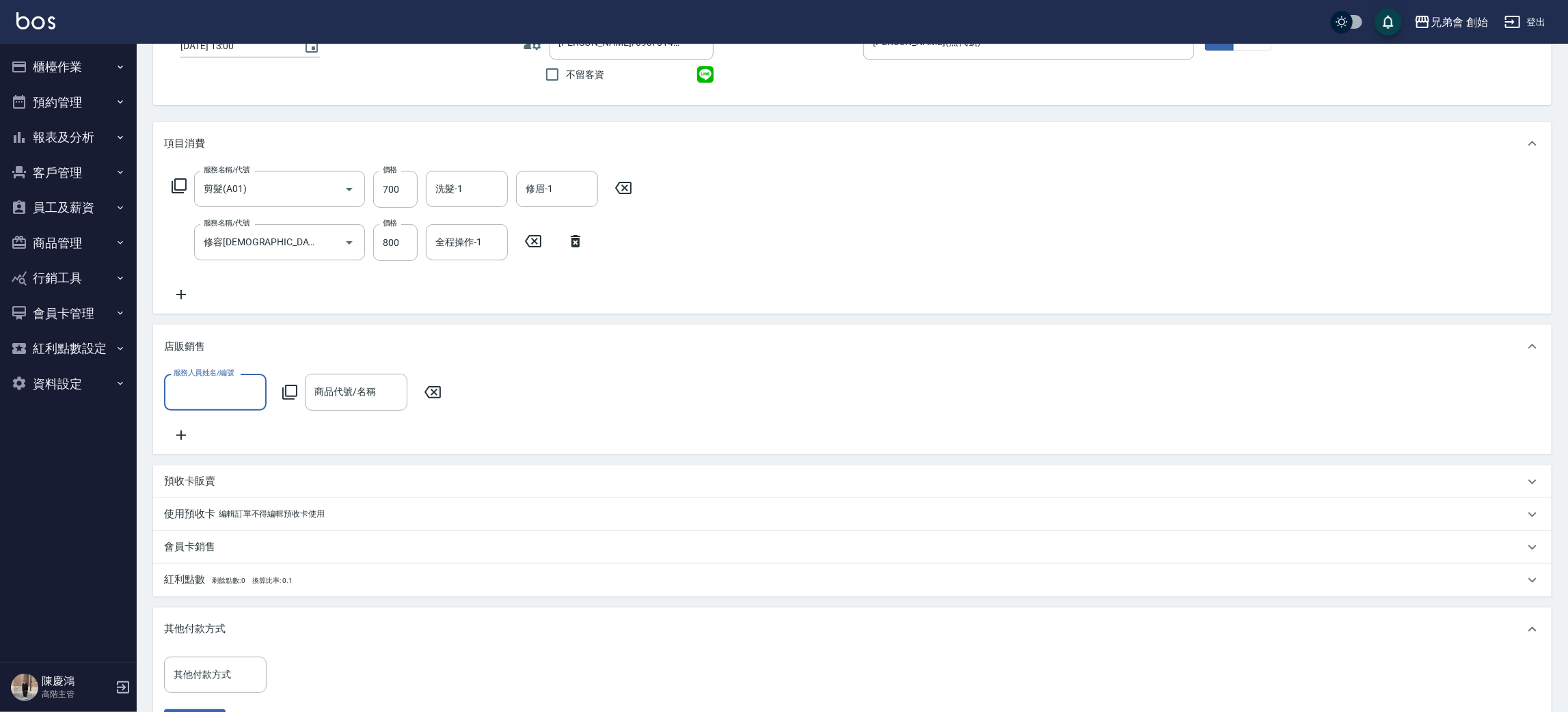
click at [210, 554] on div "會員卡銷售" at bounding box center [852, 548] width 1398 height 33
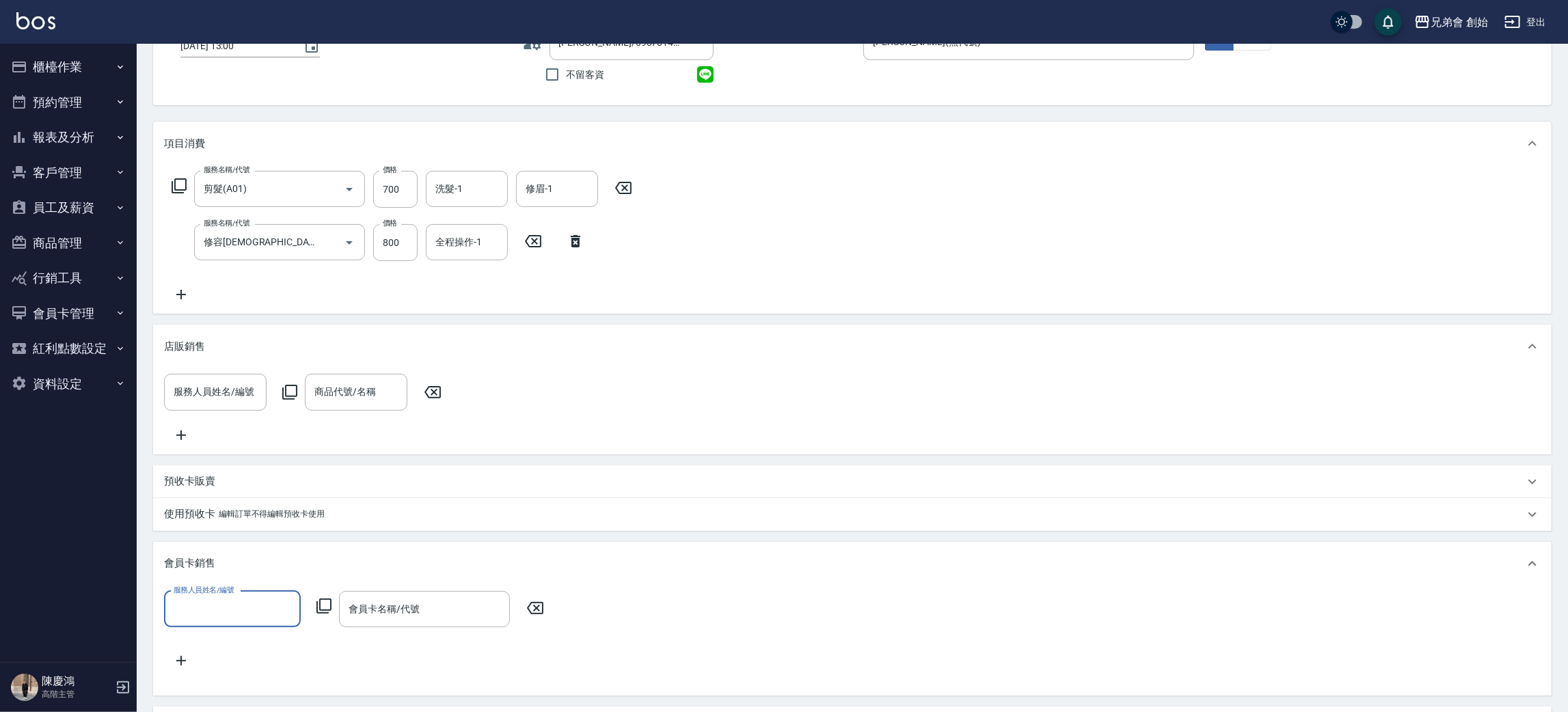
scroll to position [0, 0]
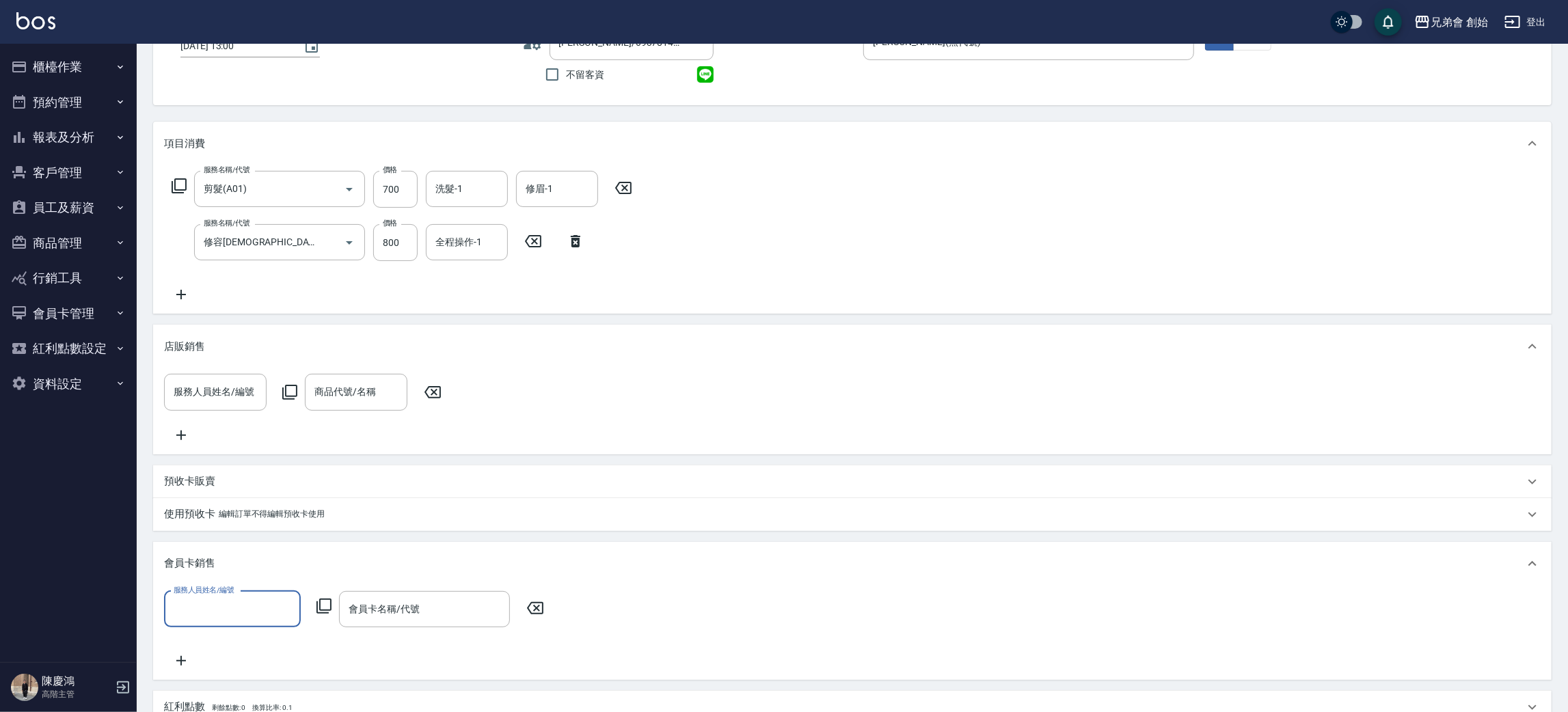
click at [246, 586] on div "會員卡銷售" at bounding box center [852, 564] width 1398 height 44
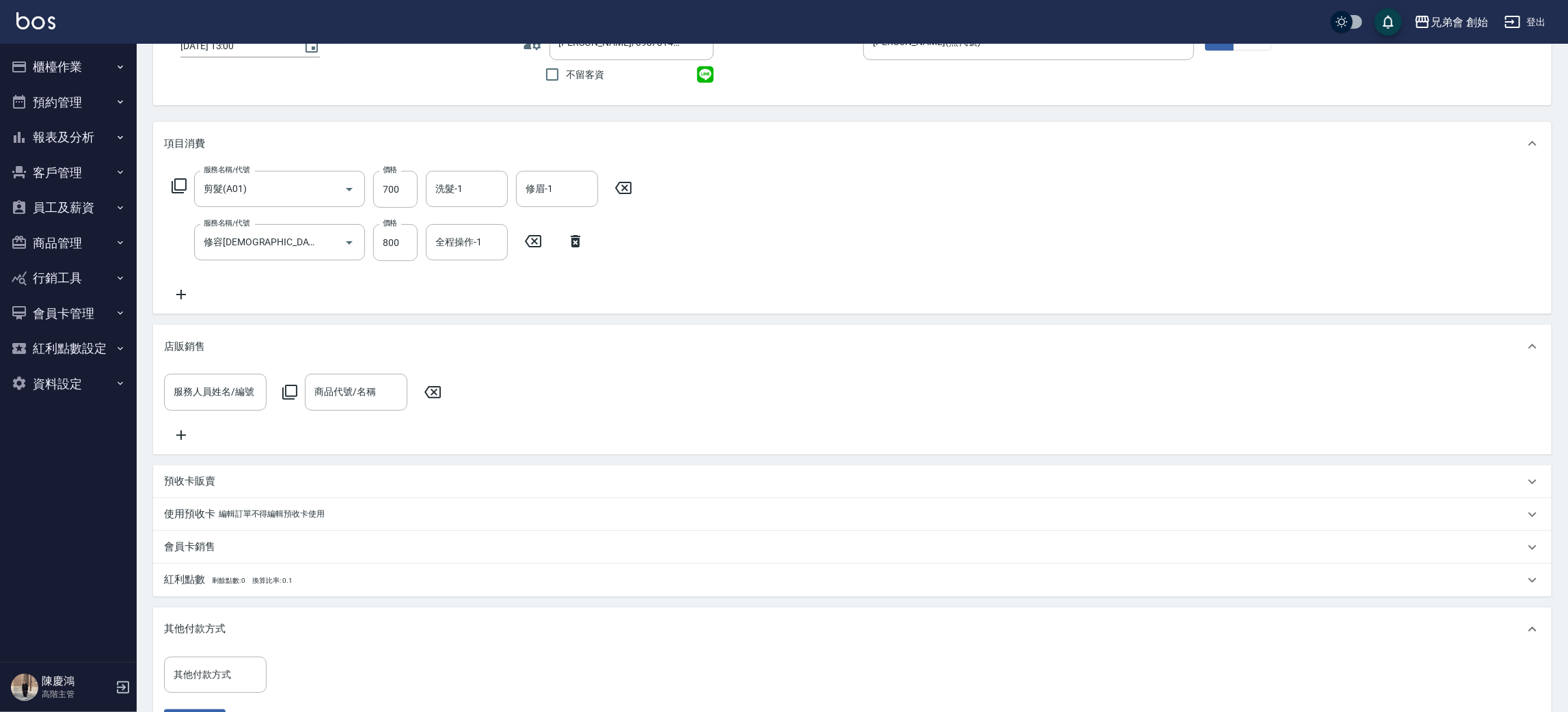
click at [229, 579] on div "紅利點數 剩餘點數: 0 換算比率: 0.1" at bounding box center [852, 581] width 1398 height 33
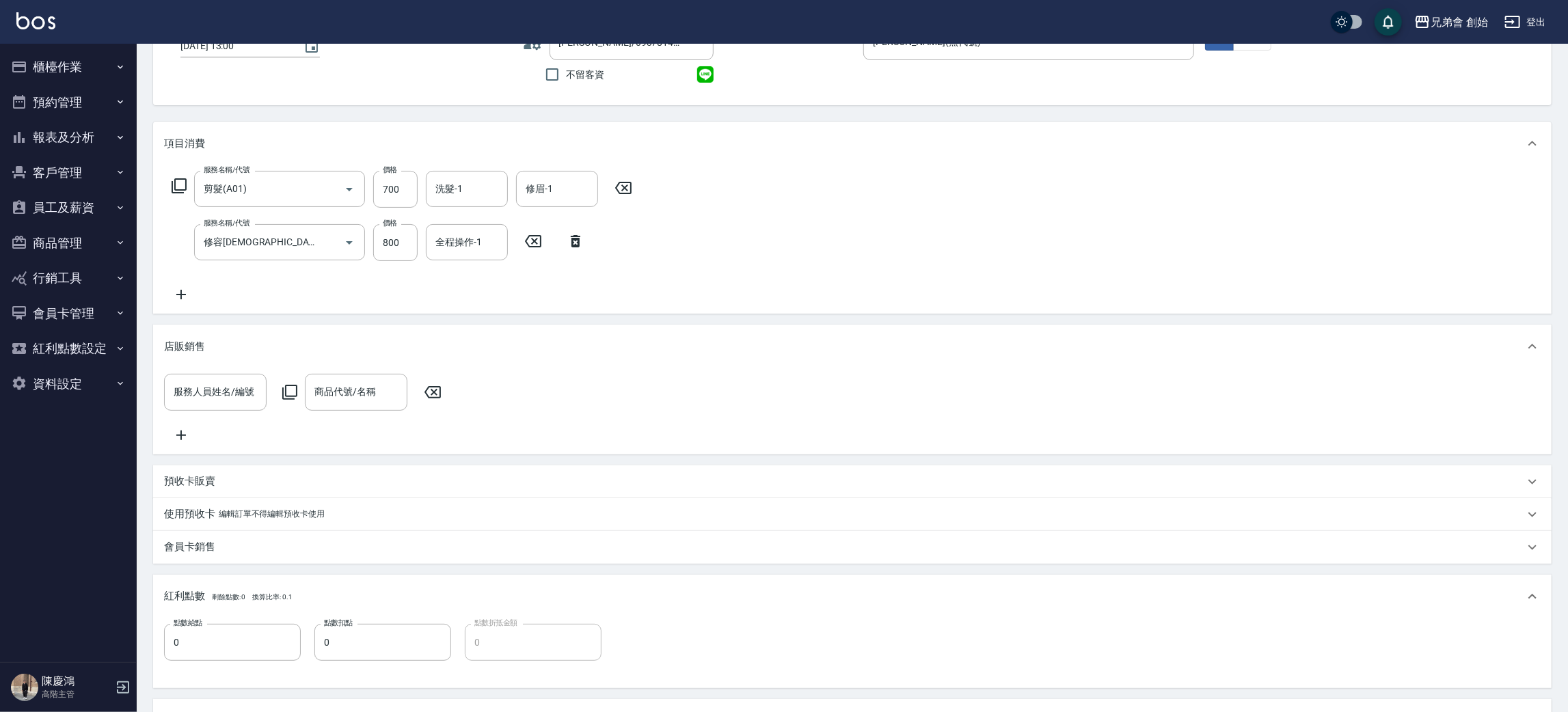
click at [204, 553] on div "會員卡銷售" at bounding box center [852, 548] width 1398 height 33
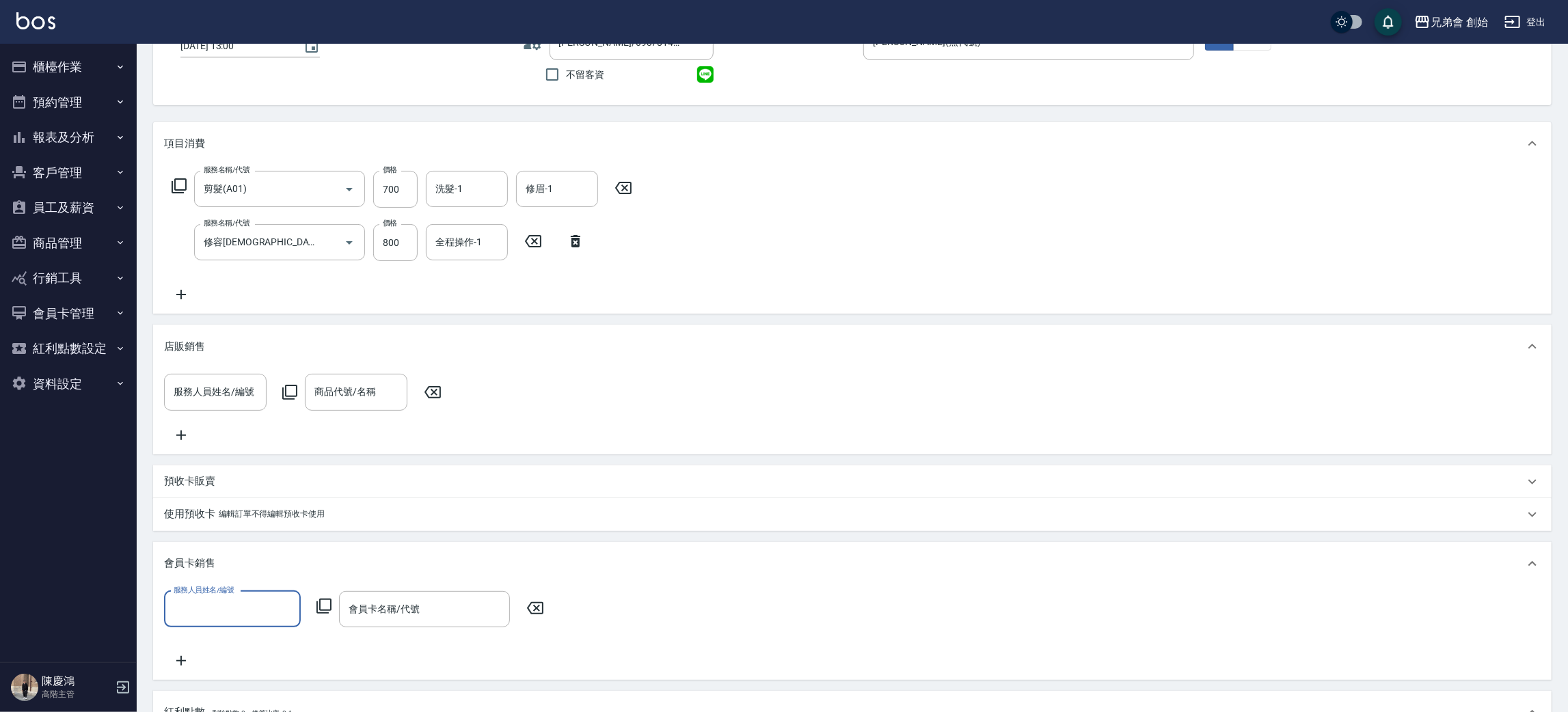
click at [212, 615] on input "服務人員姓名/編號" at bounding box center [233, 610] width 125 height 24
click at [213, 569] on span "[PERSON_NAME] (無代號)" at bounding box center [228, 567] width 108 height 15
type input "[PERSON_NAME](無代號)"
click at [402, 609] on div "會員卡名稱/代號" at bounding box center [425, 610] width 171 height 36
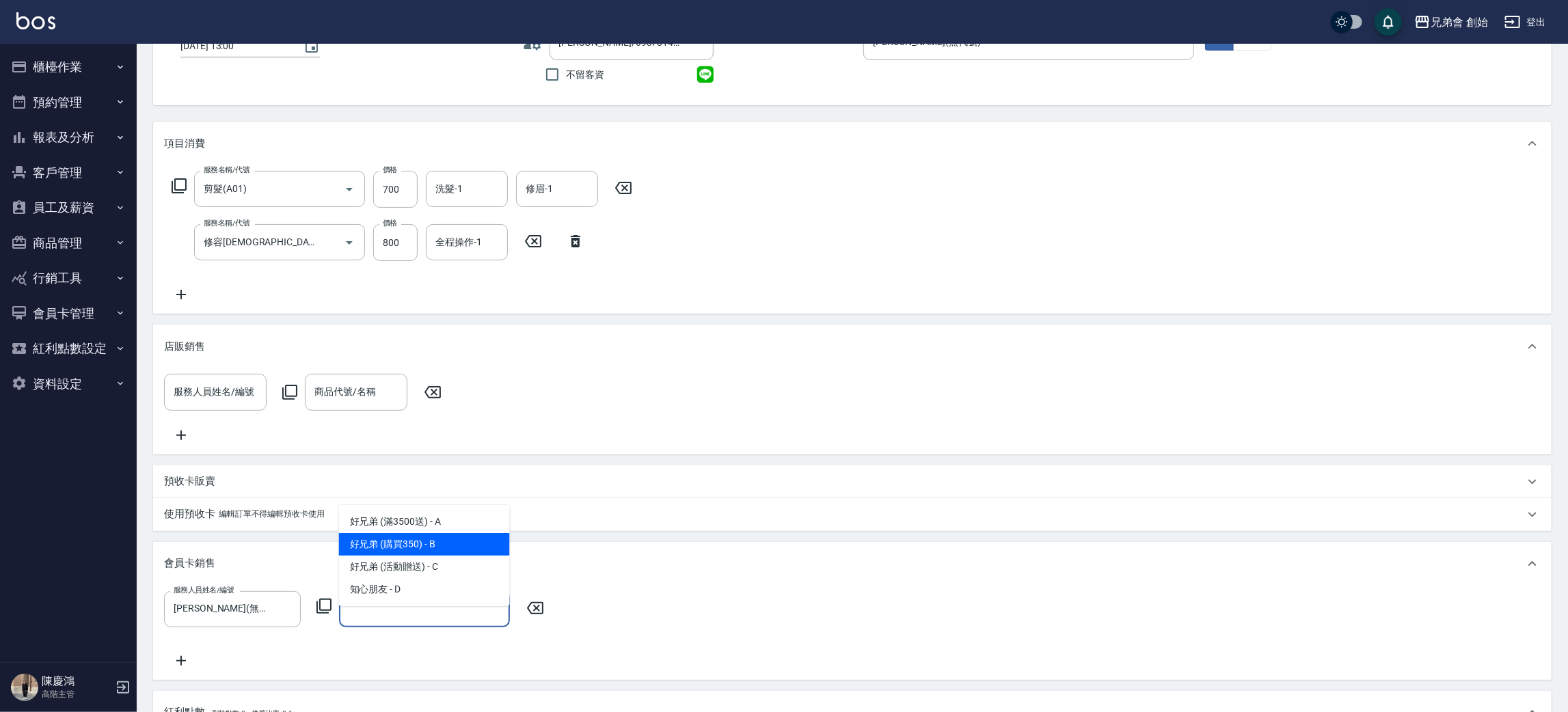
click at [415, 549] on span "好兄弟 (購買350) - B" at bounding box center [425, 544] width 171 height 22
type input "好兄弟 (購買350)-365天"
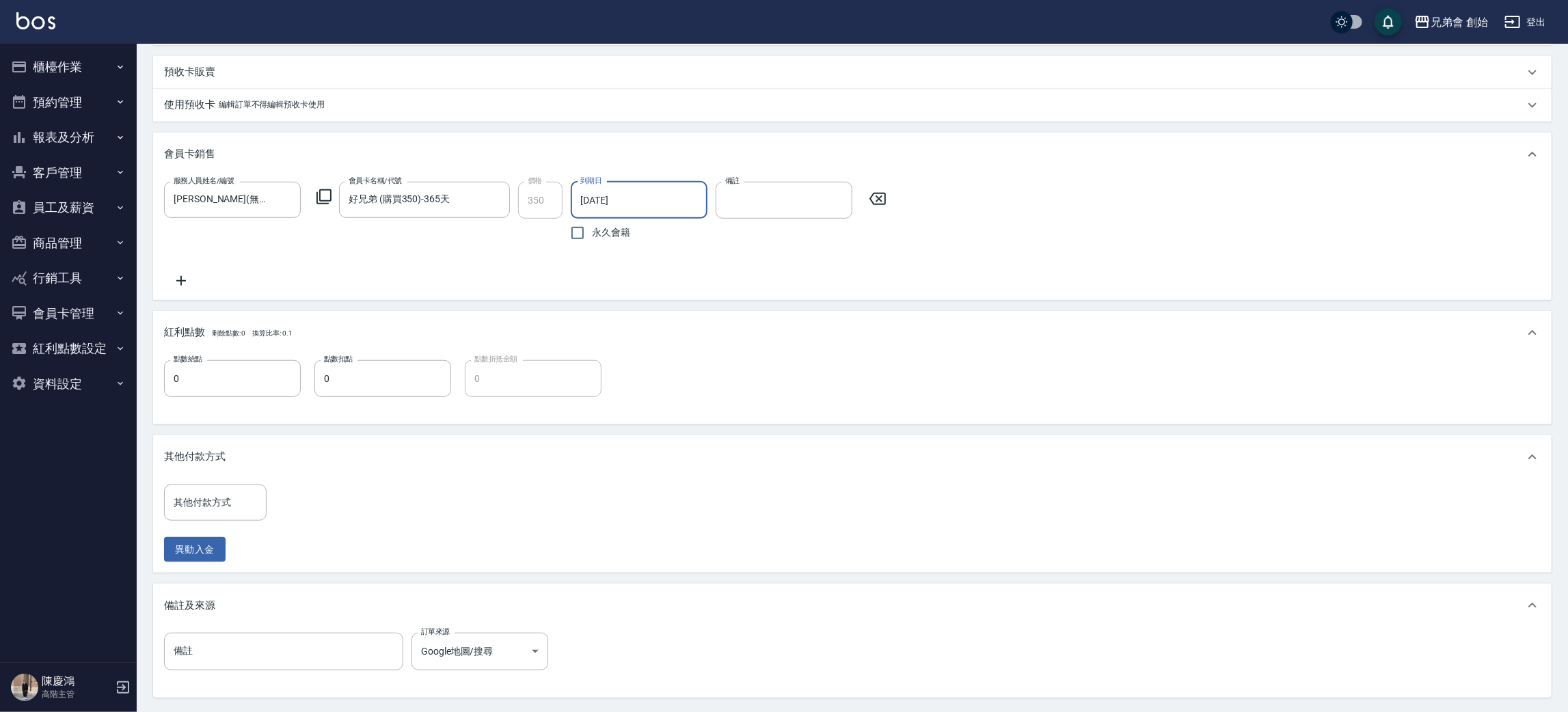
scroll to position [672, 0]
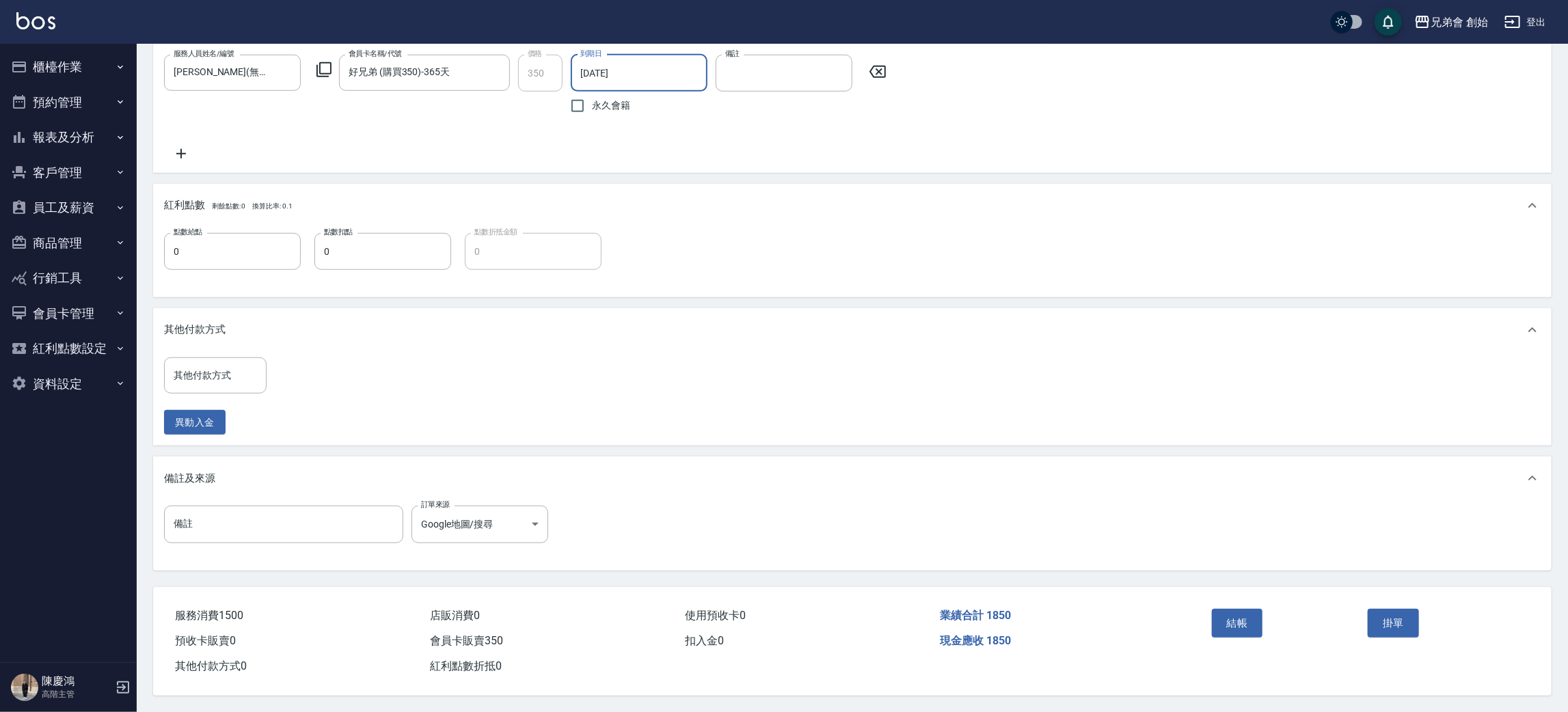
drag, startPoint x: 1233, startPoint y: 626, endPoint x: 1221, endPoint y: 624, distance: 12.2
click at [1232, 626] on button "結帳" at bounding box center [1237, 623] width 51 height 29
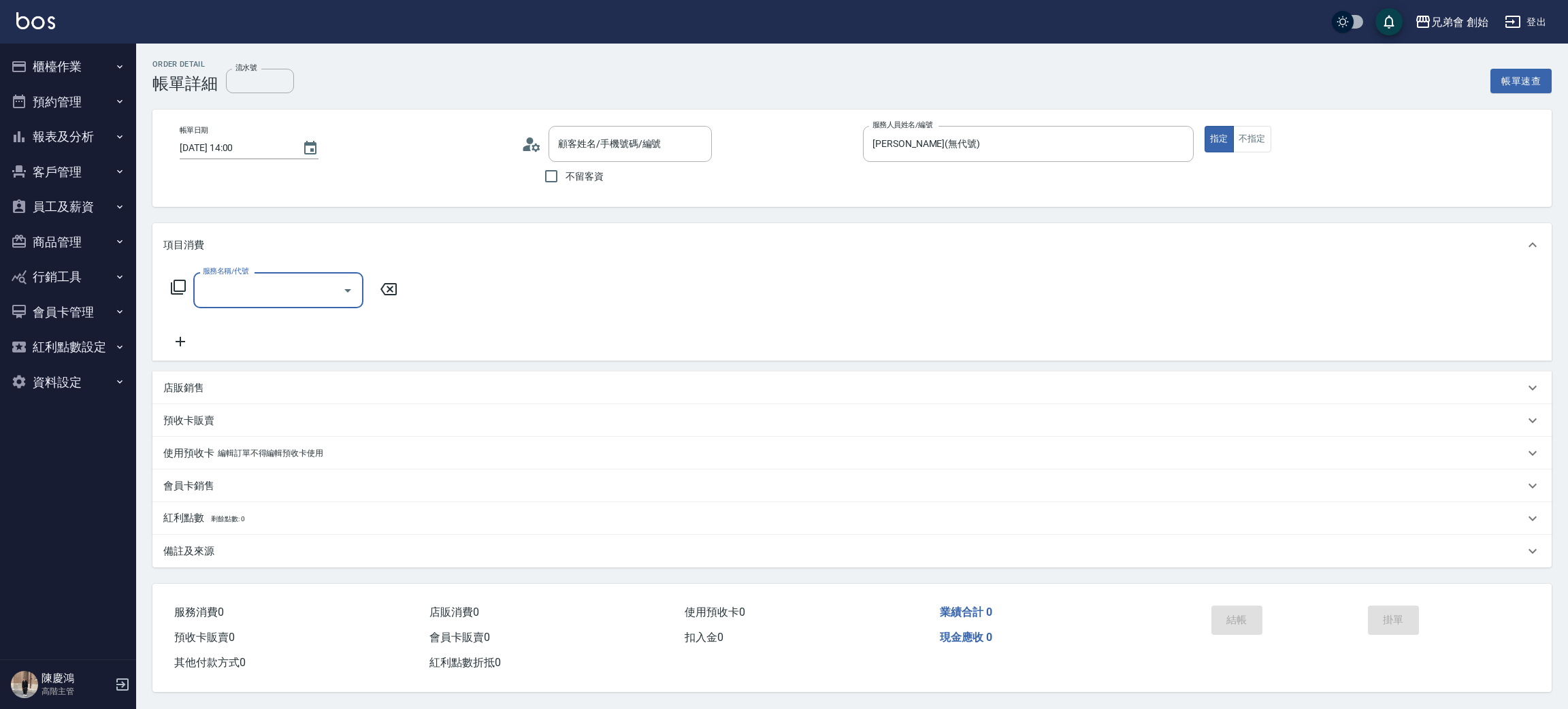
type input "[DATE] 14:00"
type input "[PERSON_NAME](無代號)"
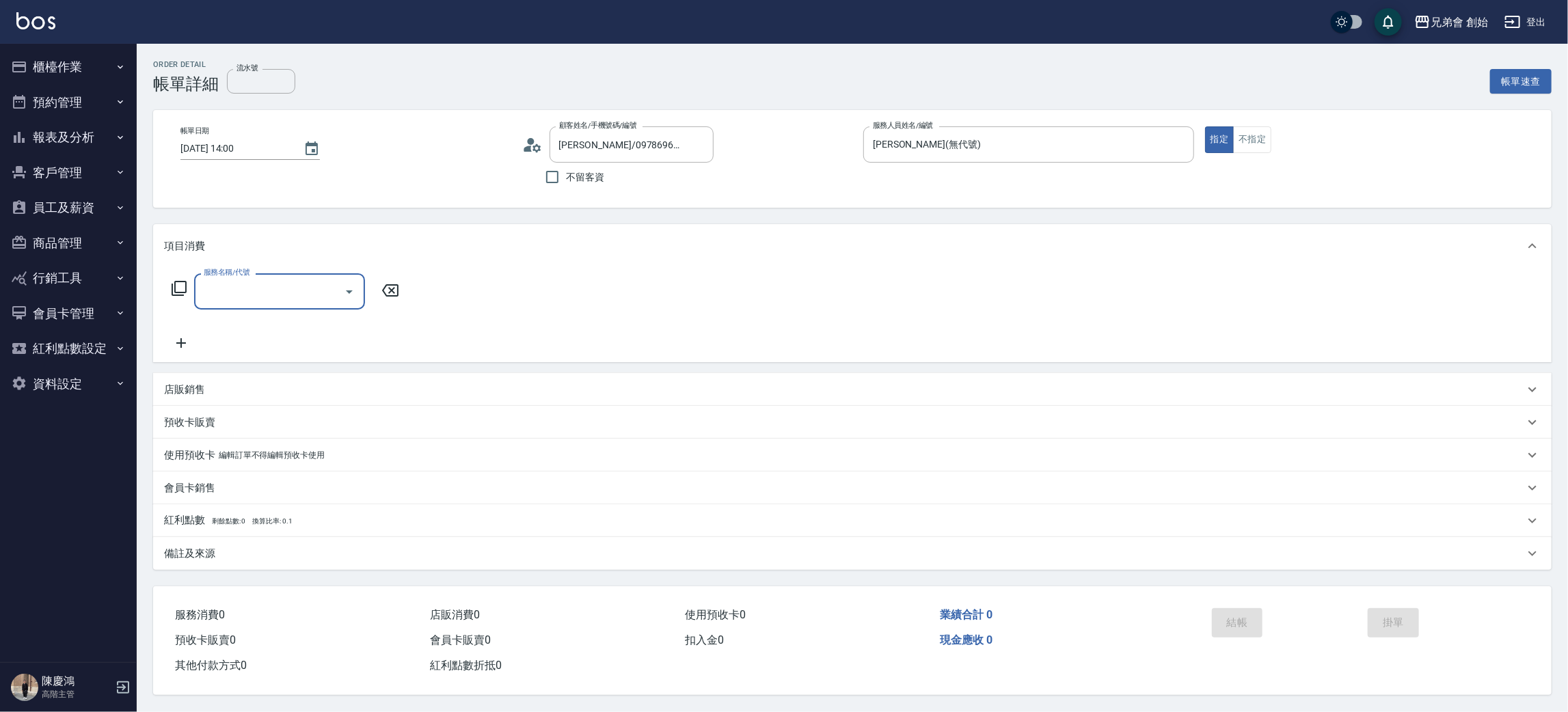
type input "[PERSON_NAME]/0978696466/null"
click at [291, 304] on div "服務名稱/代號" at bounding box center [279, 292] width 171 height 36
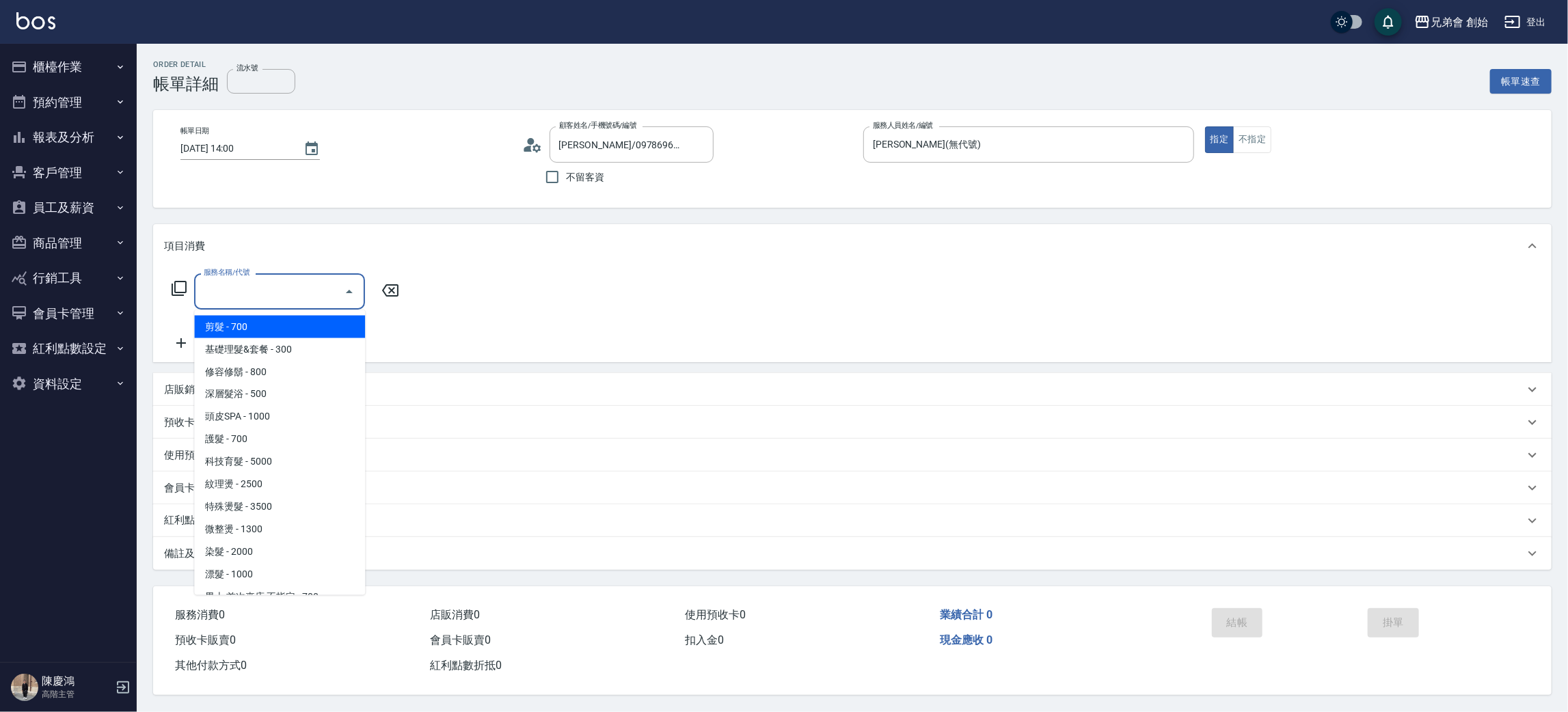
click at [272, 330] on span "剪髮 - 700" at bounding box center [279, 327] width 171 height 22
type input "剪髮(A01)"
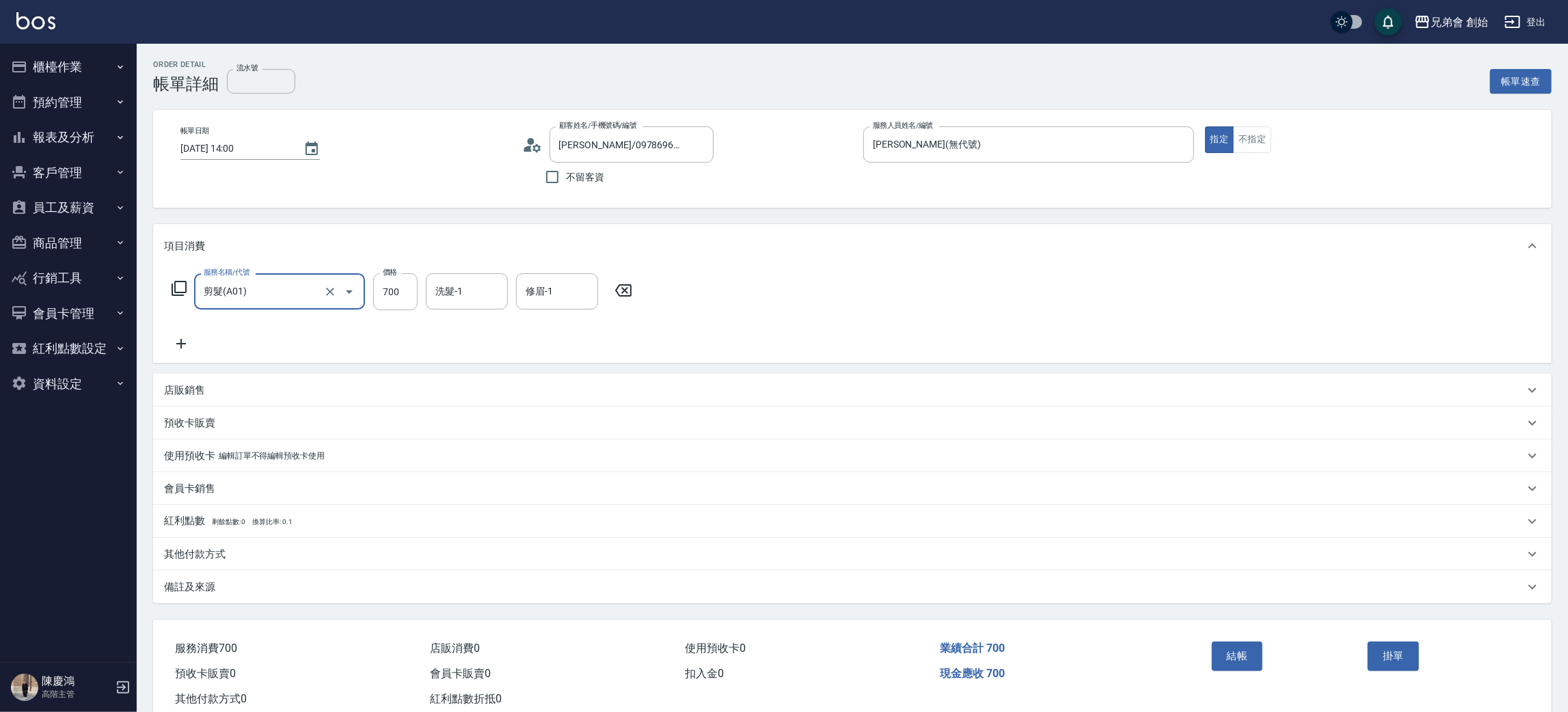
scroll to position [35, 0]
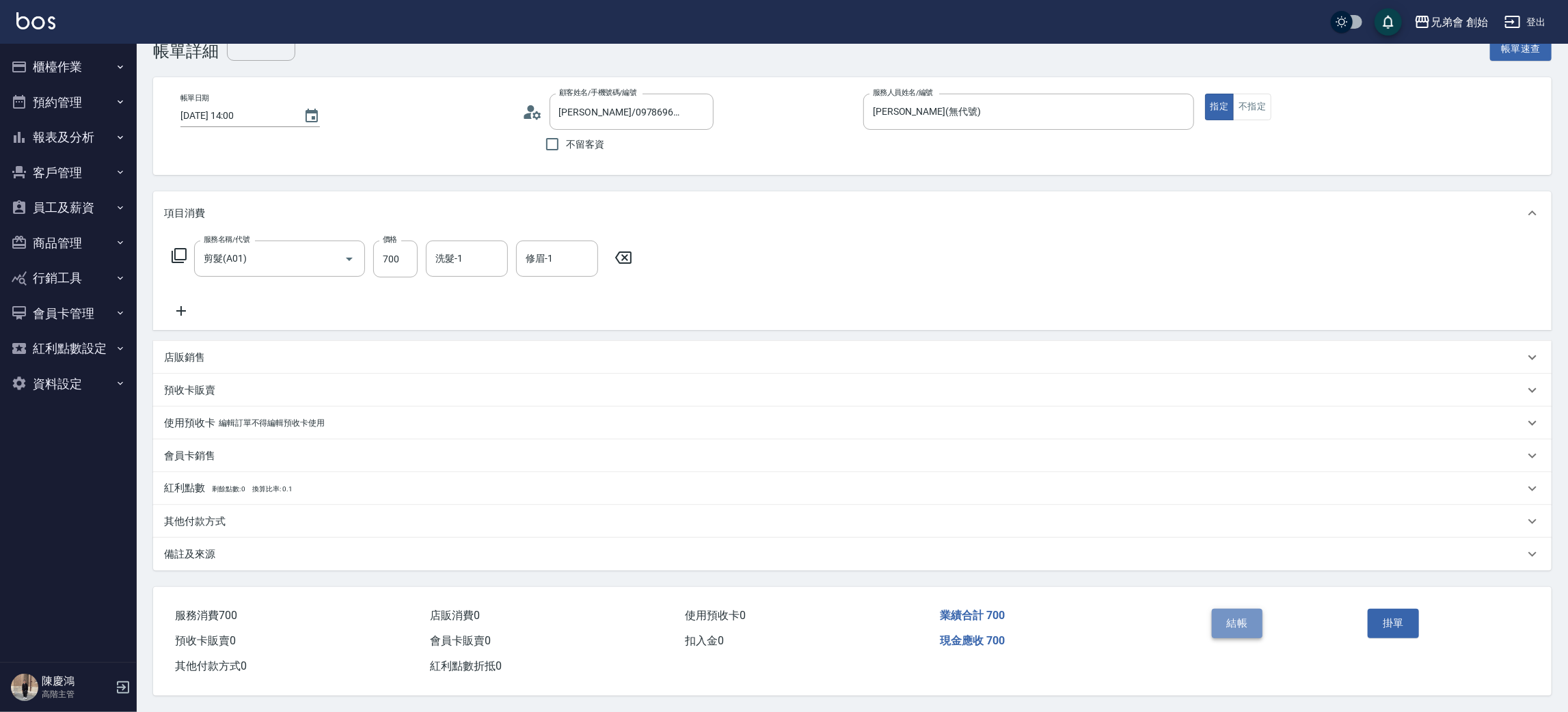
click at [1250, 633] on button "結帳" at bounding box center [1237, 623] width 51 height 29
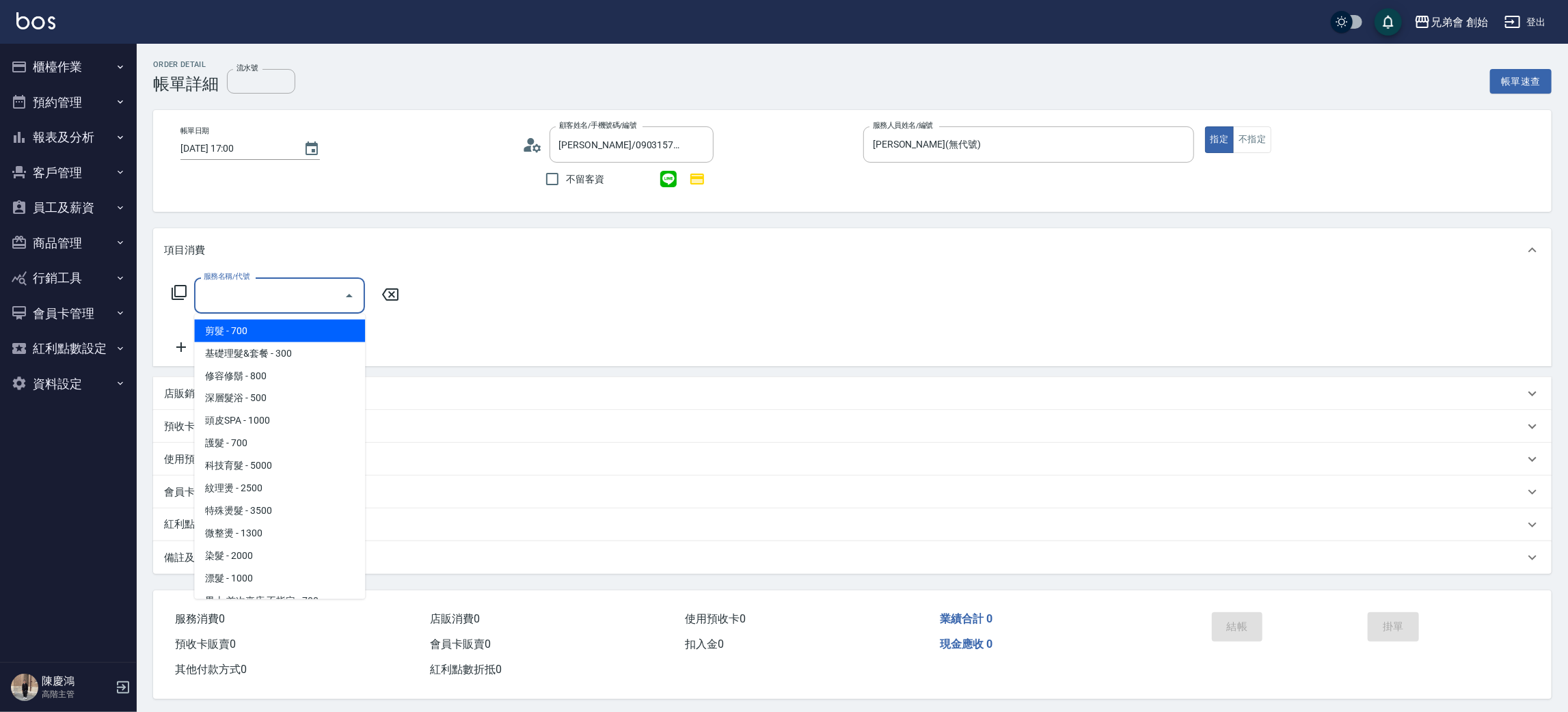
click at [257, 325] on span "剪髮 - 700" at bounding box center [279, 331] width 171 height 22
type input "剪髮(A01)"
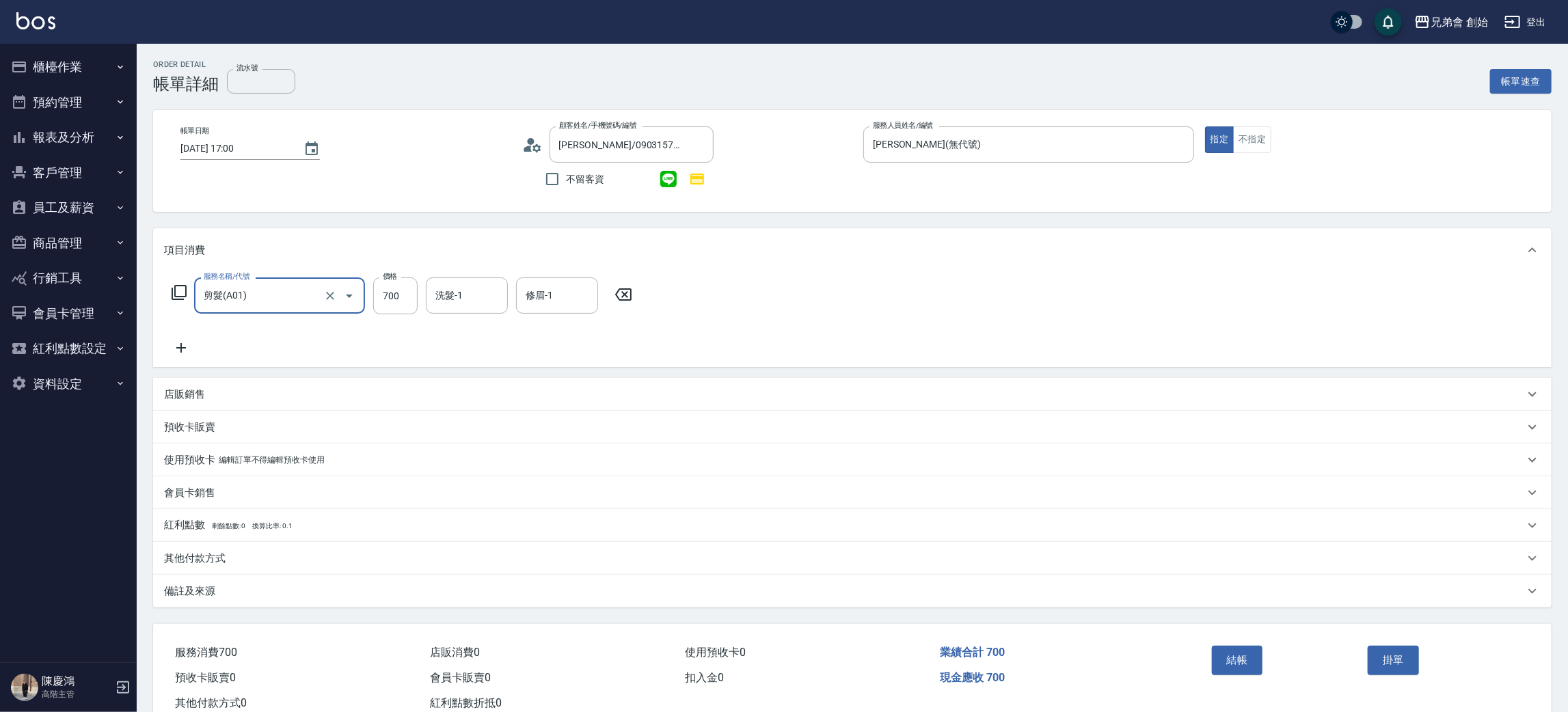
click at [175, 351] on icon at bounding box center [182, 348] width 35 height 16
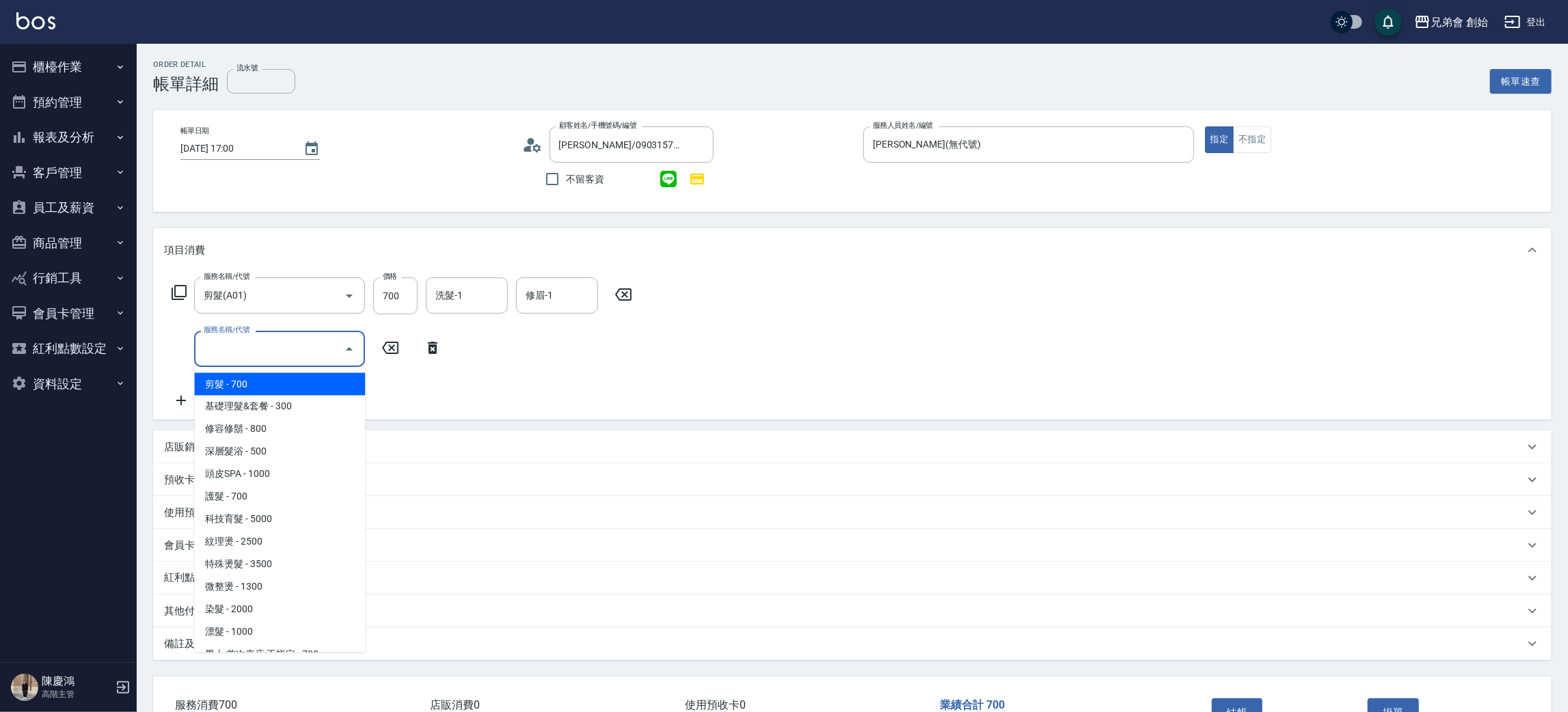
click at [232, 348] on input "服務名稱/代號" at bounding box center [270, 350] width 138 height 24
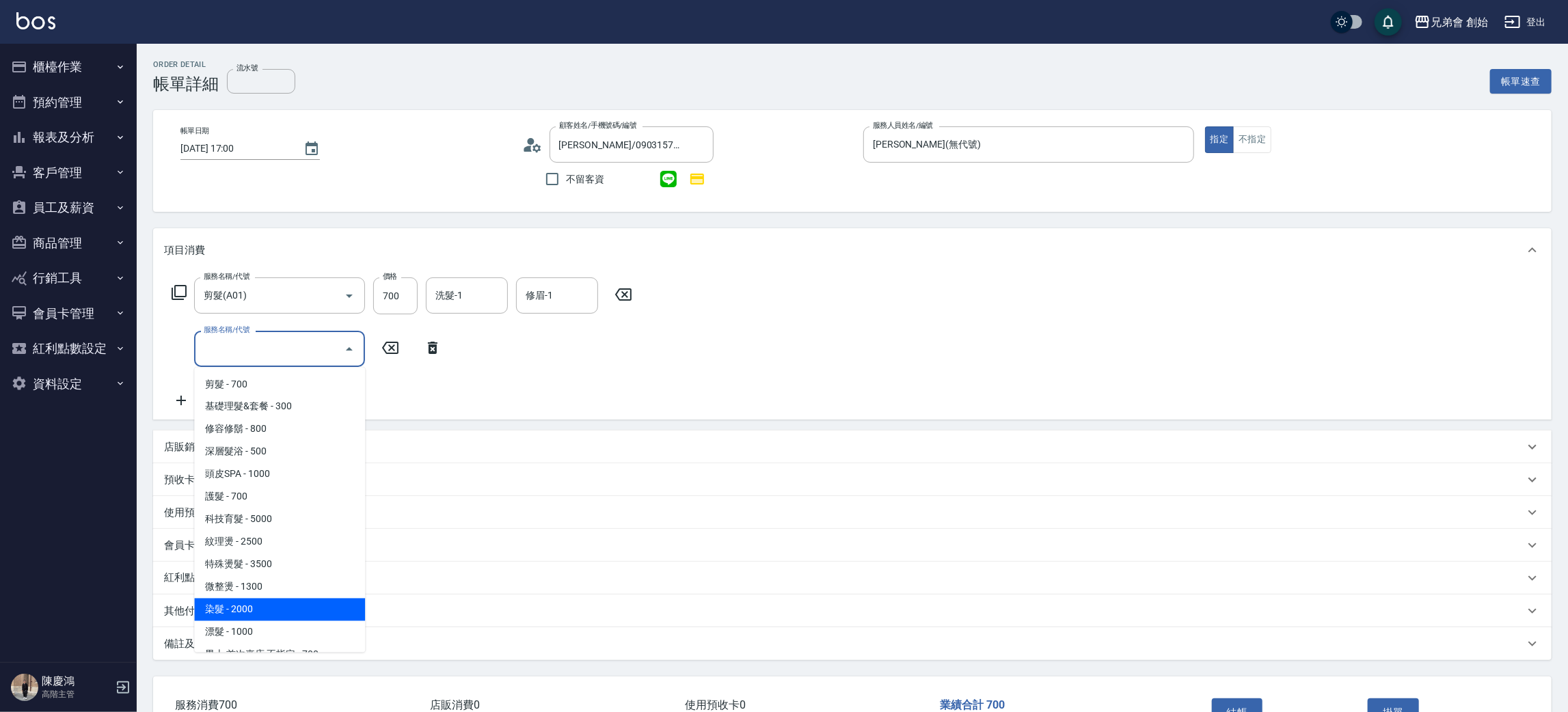
drag, startPoint x: 282, startPoint y: 610, endPoint x: 284, endPoint y: 601, distance: 9.2
click at [282, 612] on span "染髮 - 2000" at bounding box center [279, 610] width 171 height 22
type input "染髮 (E01)"
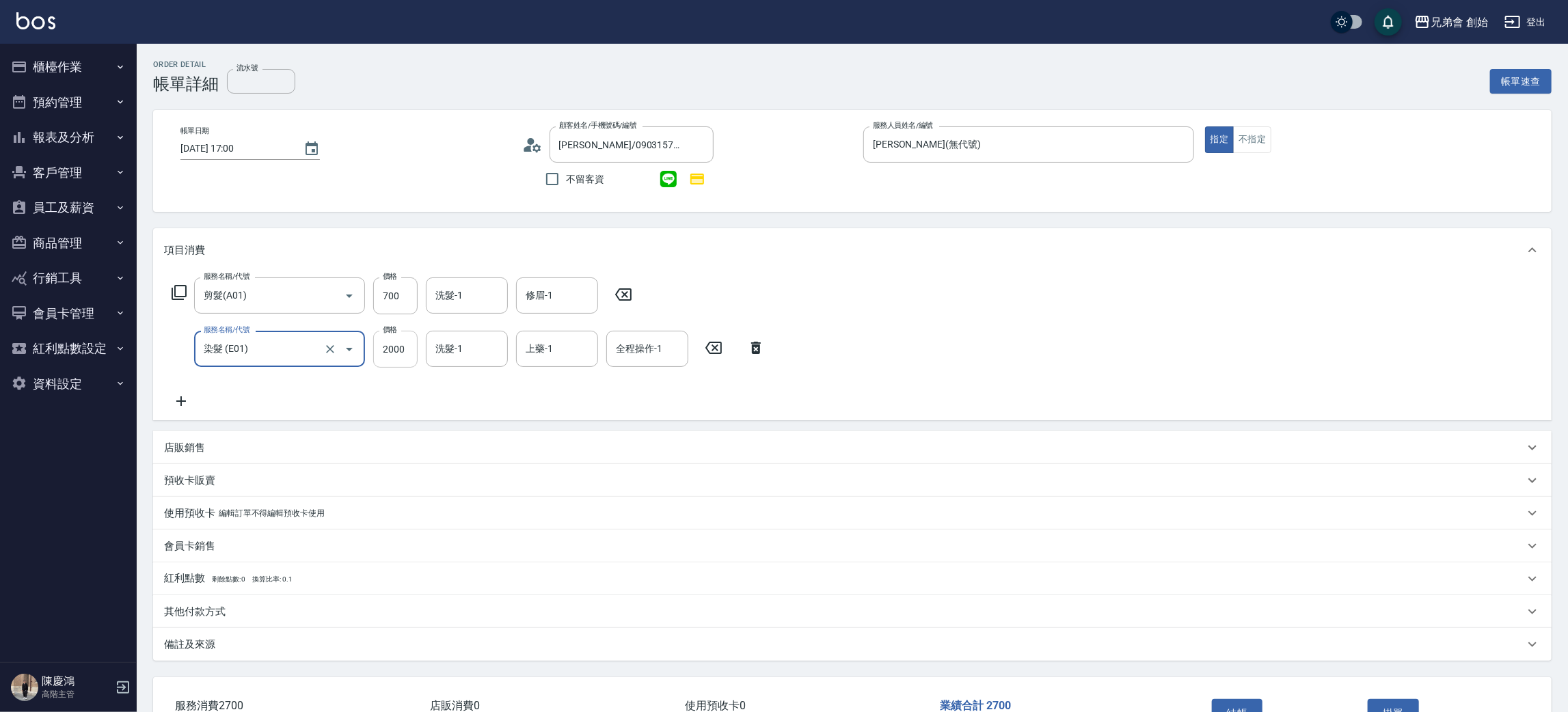
click at [396, 351] on input "2000" at bounding box center [394, 349] width 44 height 37
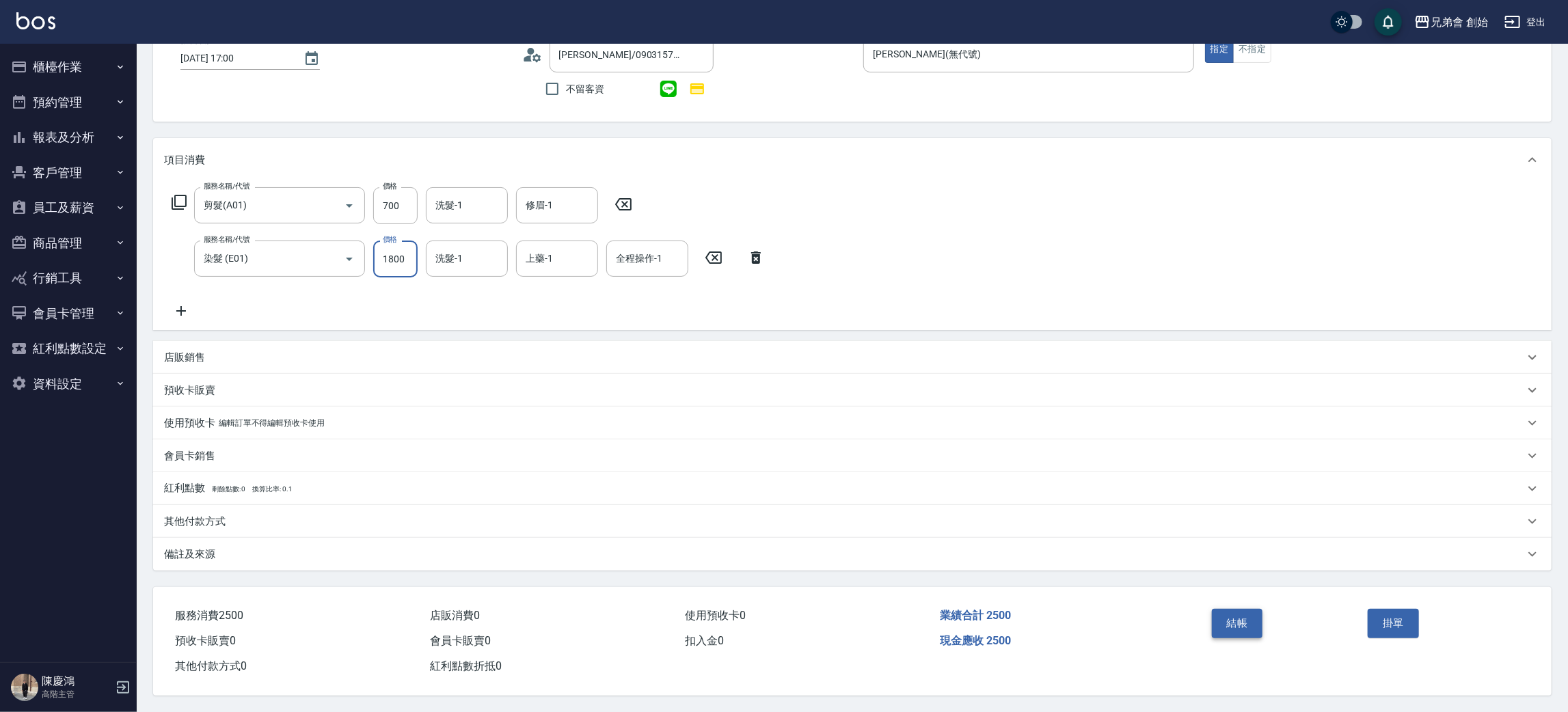
type input "1800"
click at [1232, 623] on button "結帳" at bounding box center [1237, 623] width 51 height 29
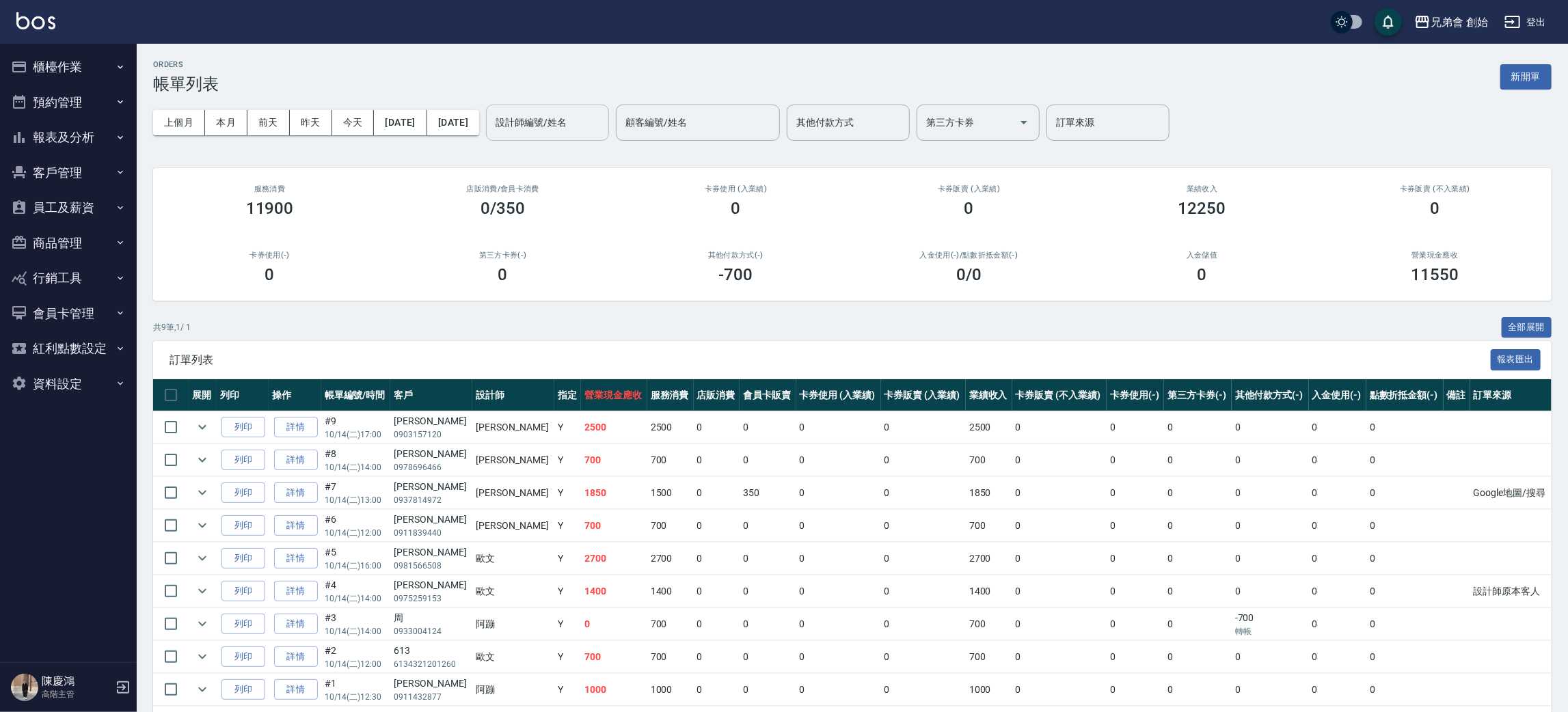
click at [609, 106] on div "設計師編號/姓名" at bounding box center [547, 123] width 123 height 36
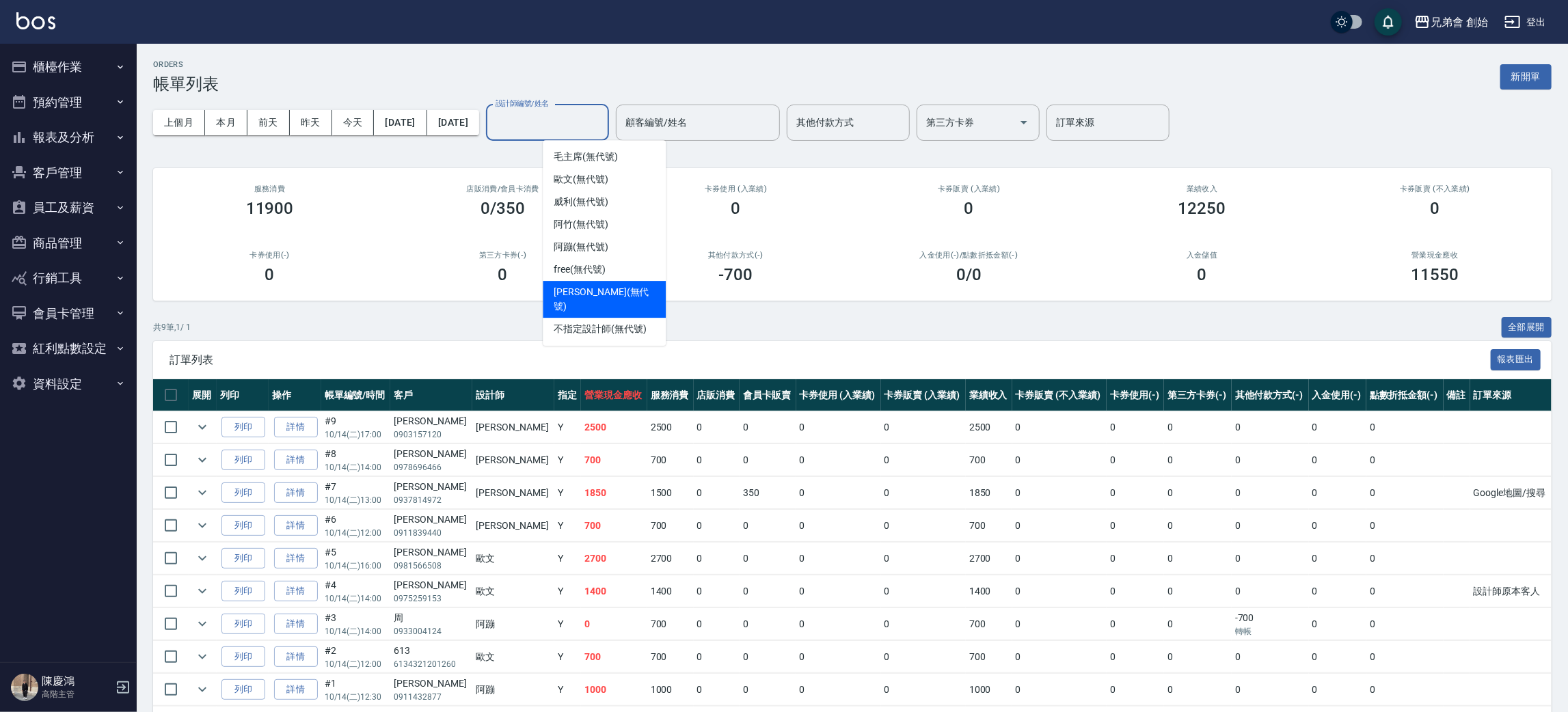
click at [589, 285] on span "[PERSON_NAME] (無代號)" at bounding box center [604, 299] width 101 height 29
type input "[PERSON_NAME](無代號)"
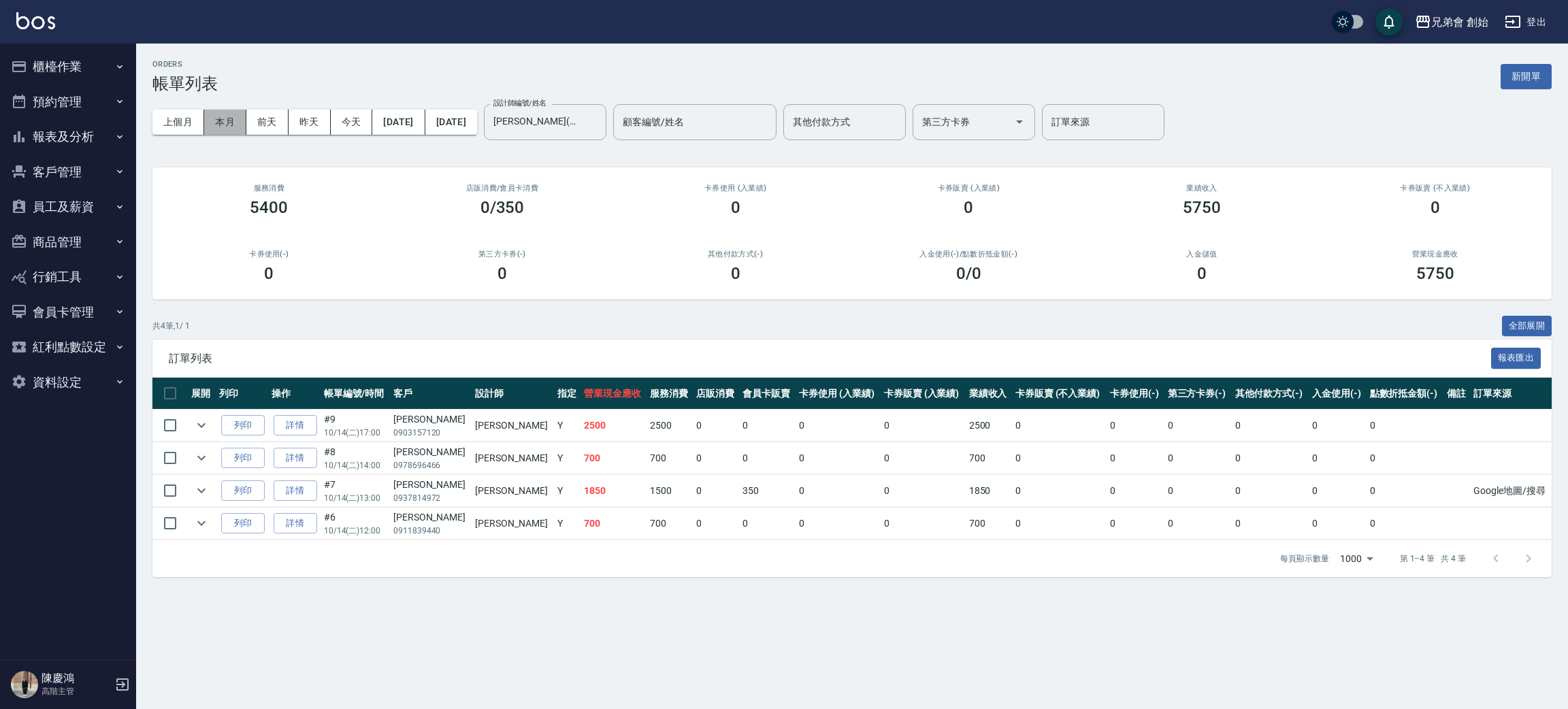
click at [239, 127] on button "本月" at bounding box center [225, 121] width 42 height 25
